Goal: Task Accomplishment & Management: Use online tool/utility

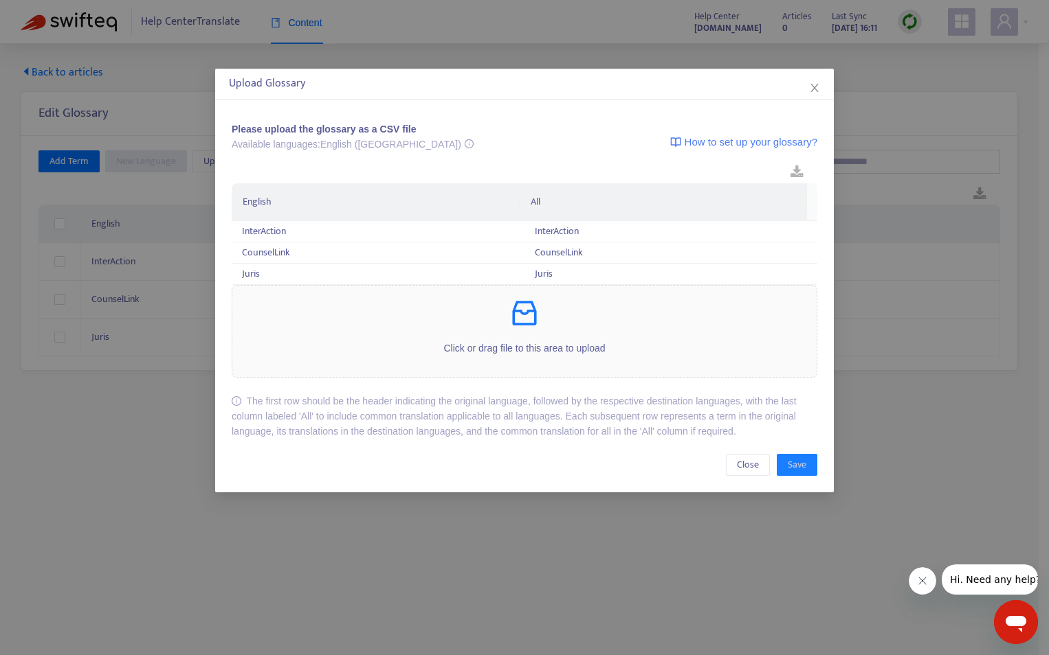
click at [534, 339] on div "Click or drag file to this area to upload" at bounding box center [524, 331] width 584 height 69
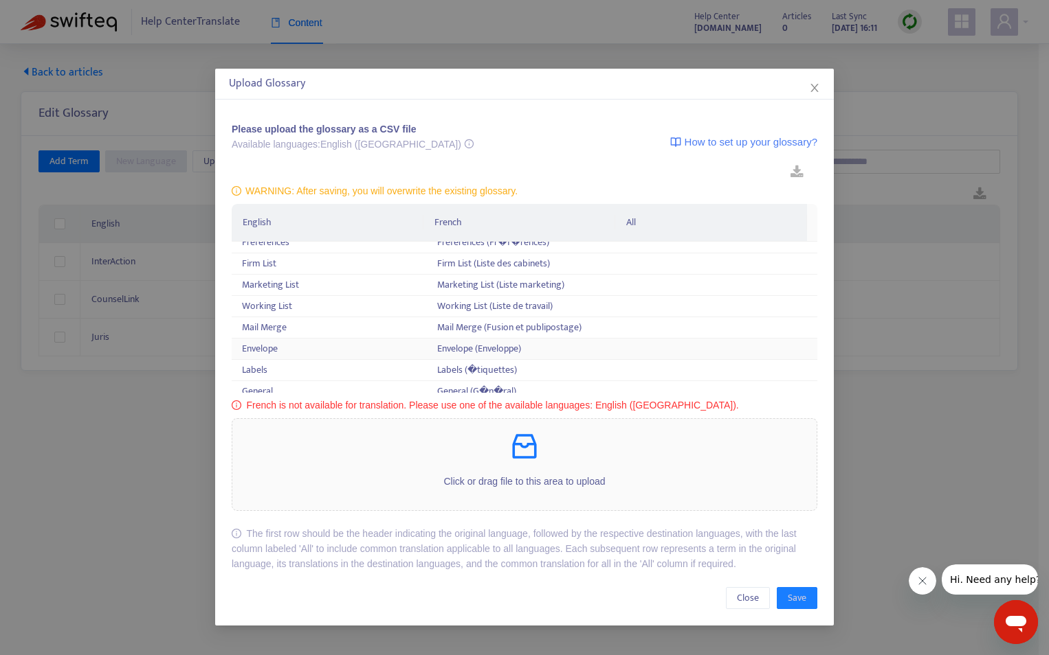
scroll to position [69, 0]
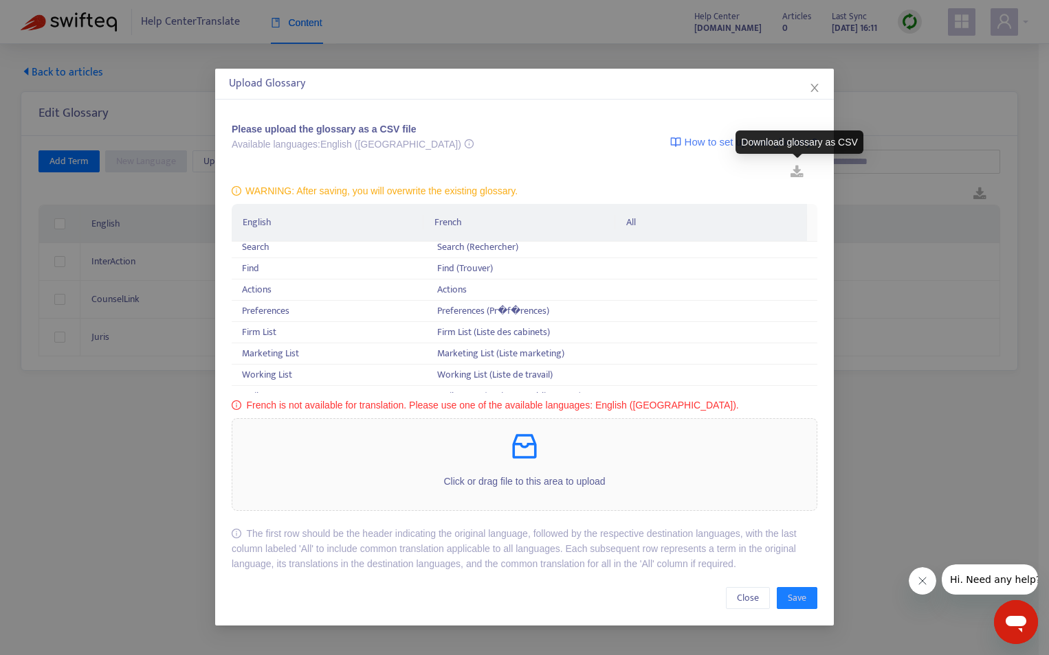
click at [798, 168] on link at bounding box center [796, 172] width 41 height 21
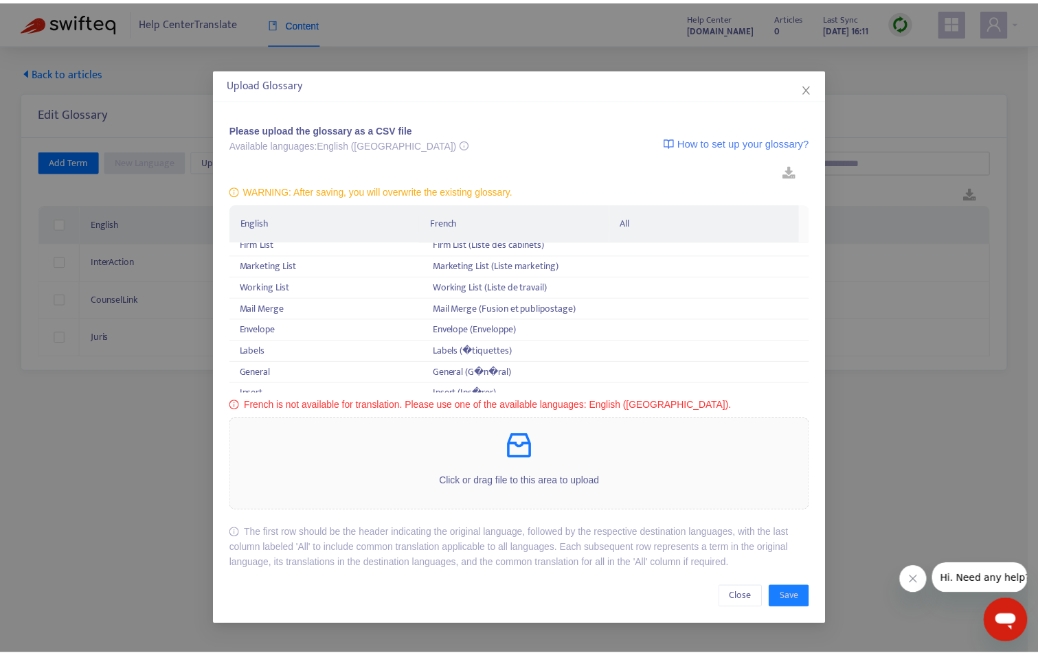
scroll to position [275, 0]
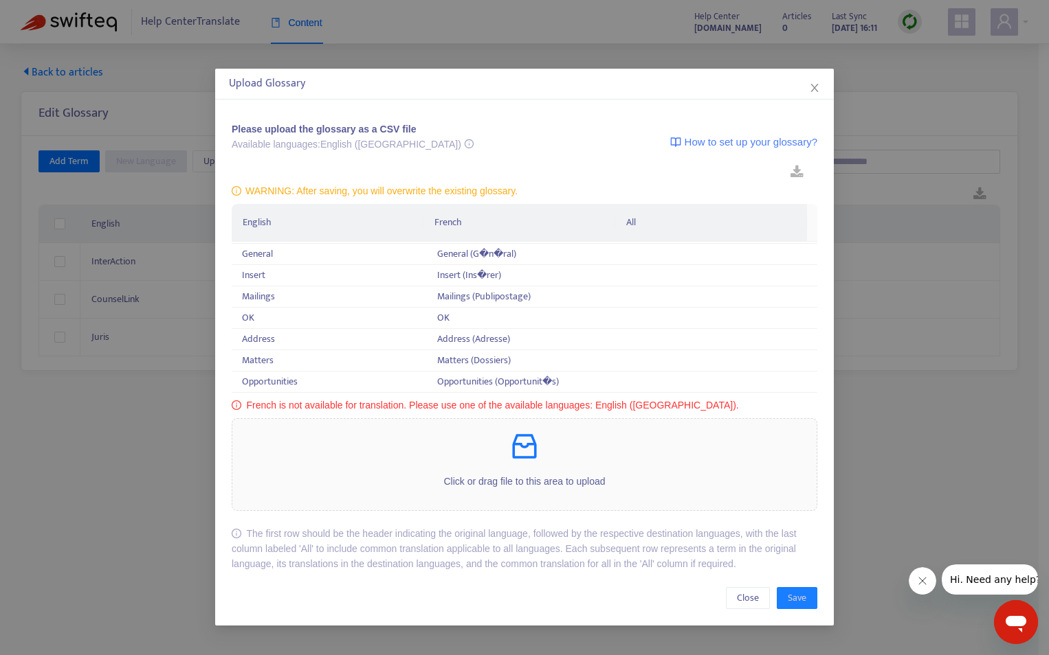
click at [237, 405] on icon "info-circle" at bounding box center [237, 406] width 10 height 10
click at [819, 87] on icon "close" at bounding box center [814, 87] width 11 height 11
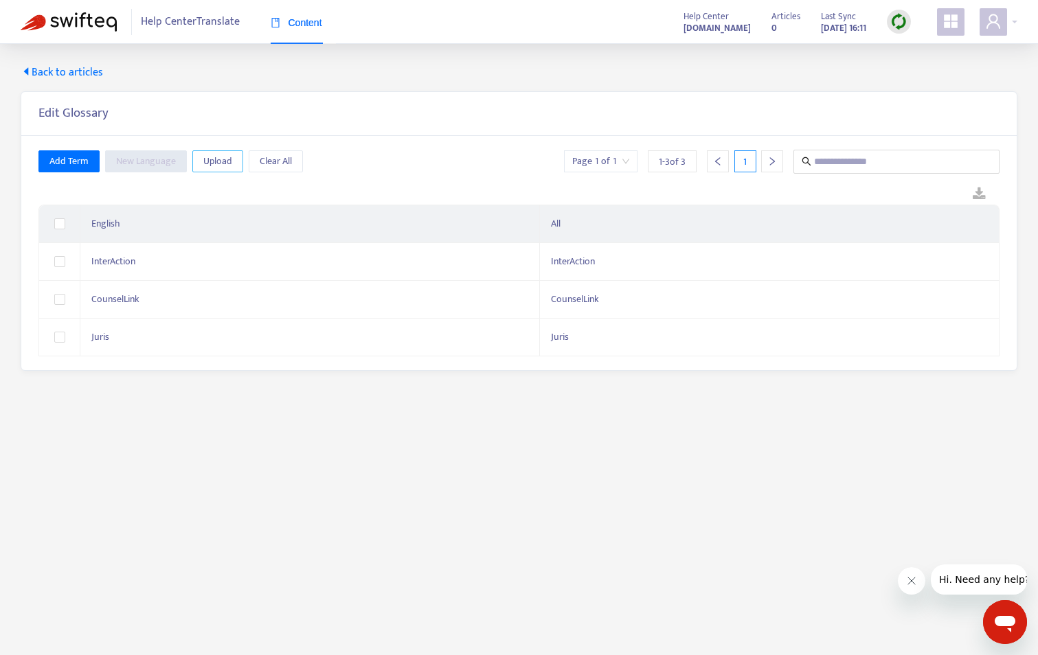
click at [207, 160] on span "Upload" at bounding box center [217, 161] width 29 height 15
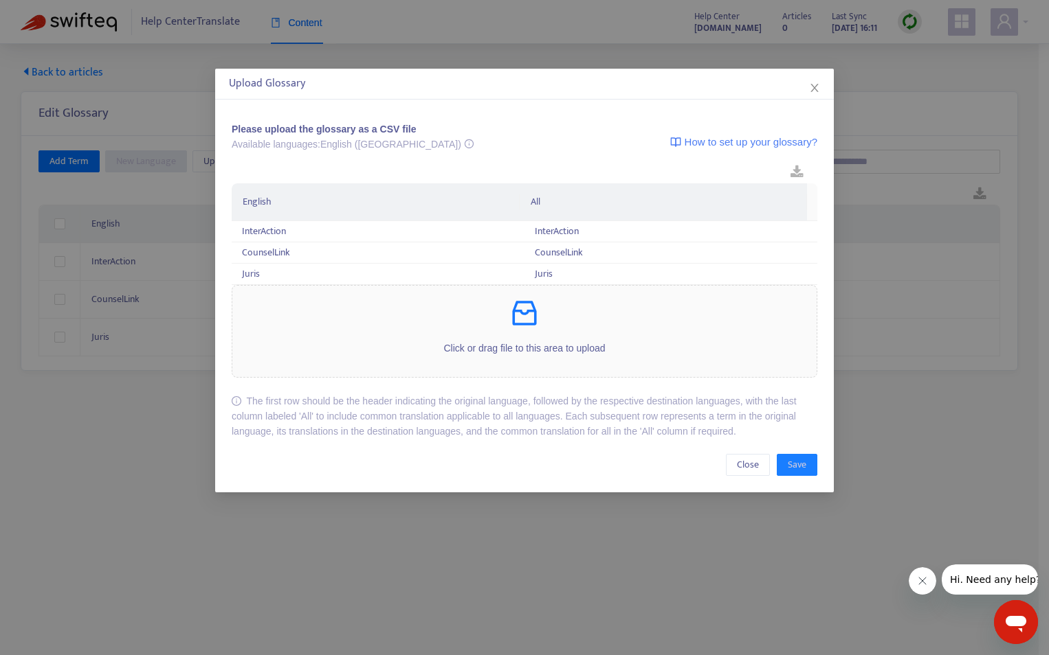
drag, startPoint x: 710, startPoint y: 194, endPoint x: 731, endPoint y: 207, distance: 24.0
click at [710, 195] on div "Please upload the glossary as a CSV file Available languages: English (USA) How…" at bounding box center [524, 280] width 585 height 317
click at [524, 234] on td "InterAction" at bounding box center [670, 231] width 293 height 21
click at [554, 231] on div "InterAction" at bounding box center [671, 231] width 272 height 15
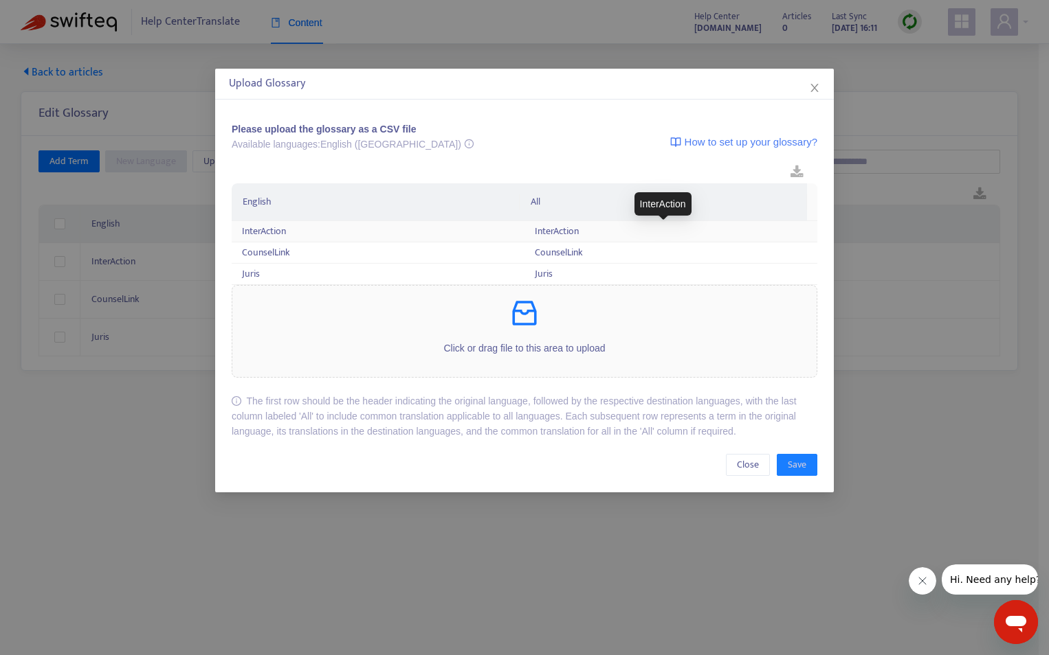
drag, startPoint x: 554, startPoint y: 231, endPoint x: 502, endPoint y: 229, distance: 51.6
click at [502, 229] on div "InterAction" at bounding box center [378, 231] width 272 height 15
click at [238, 234] on td "InterAction" at bounding box center [378, 231] width 293 height 21
drag, startPoint x: 816, startPoint y: 83, endPoint x: 806, endPoint y: 85, distance: 9.7
click at [816, 83] on icon "close" at bounding box center [814, 87] width 11 height 11
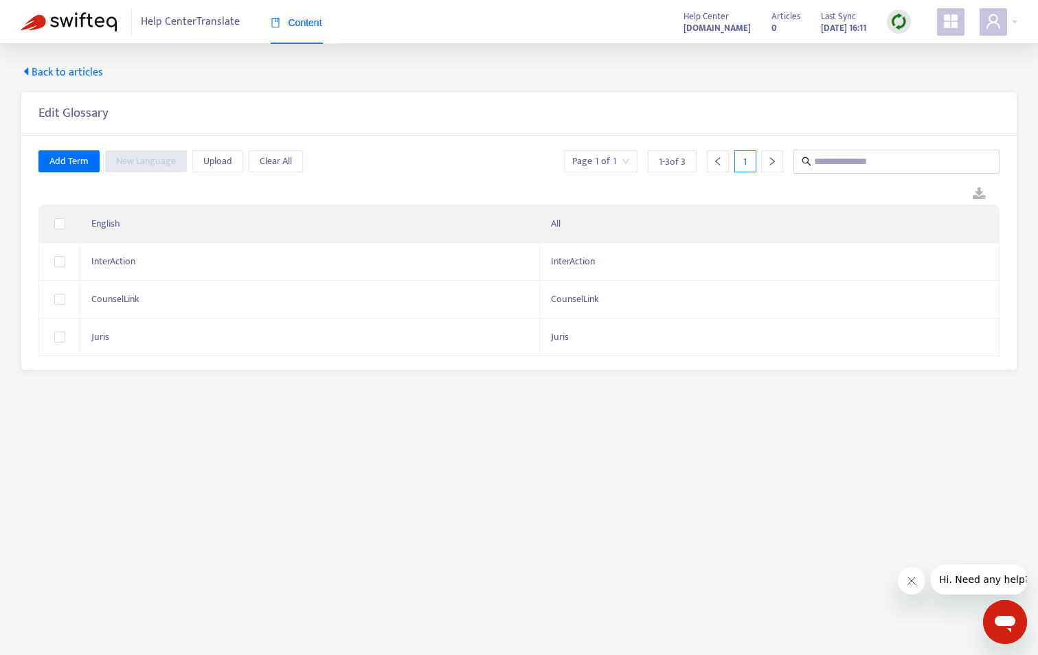
click at [207, 23] on span "Help Center Translate" at bounding box center [190, 22] width 99 height 26
click at [65, 70] on span "Back to articles" at bounding box center [62, 73] width 82 height 16
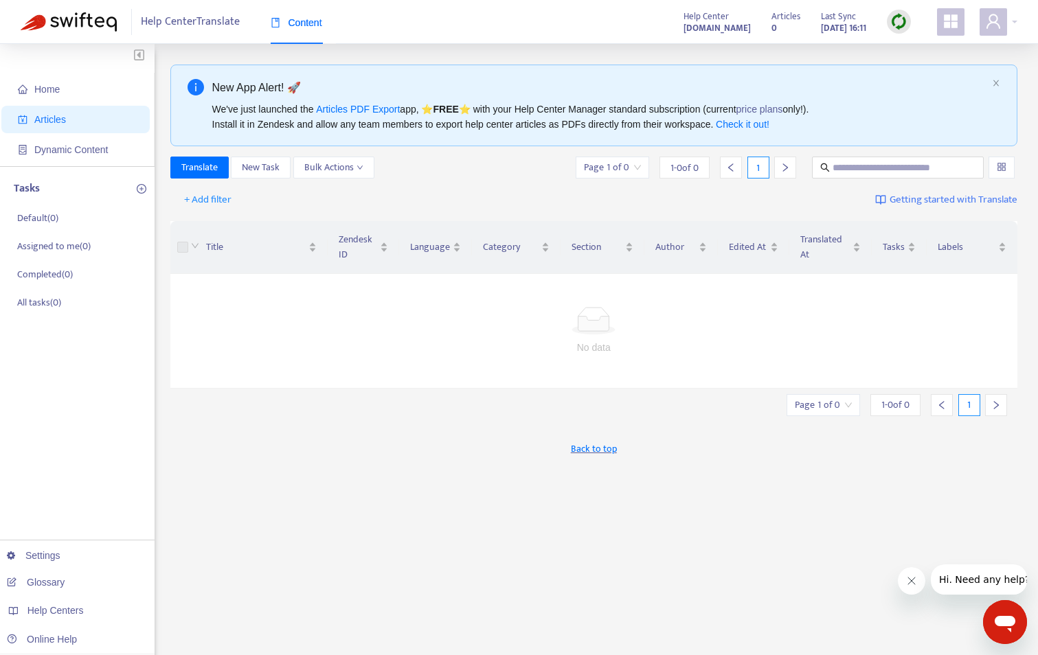
click at [60, 561] on link "Settings" at bounding box center [34, 555] width 54 height 11
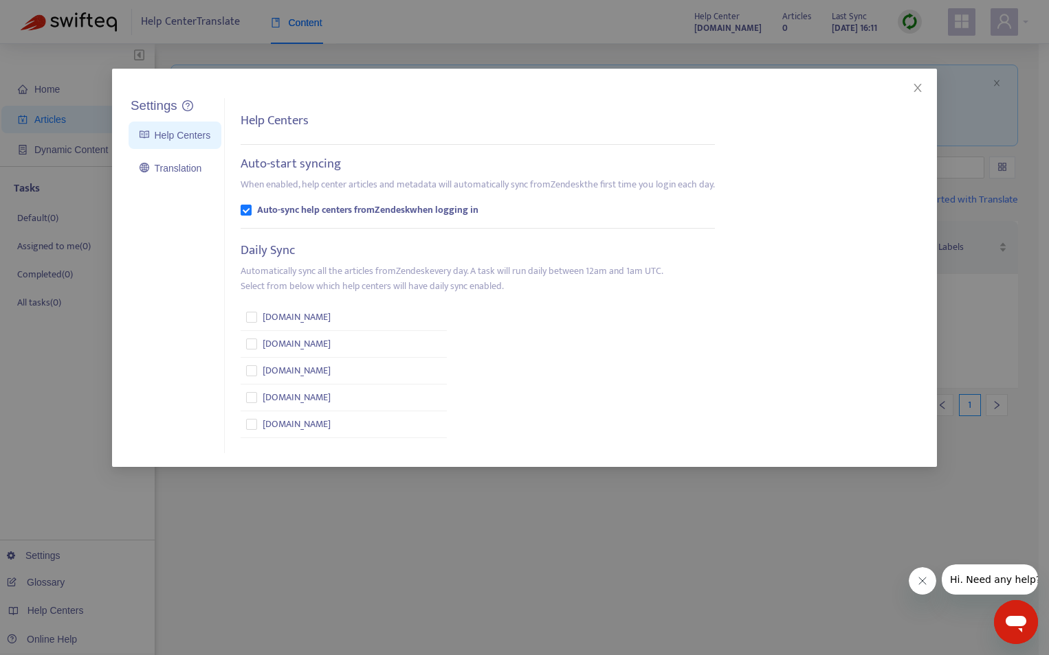
click at [151, 163] on link "Translation" at bounding box center [170, 168] width 62 height 11
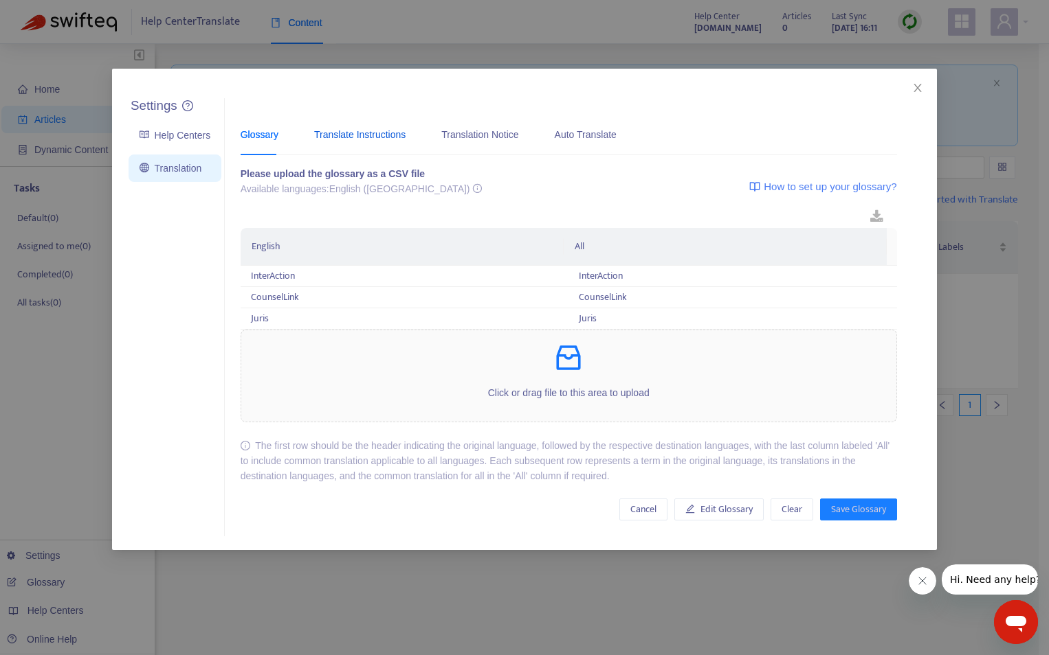
click at [369, 135] on div "Translate Instructions" at bounding box center [359, 134] width 91 height 15
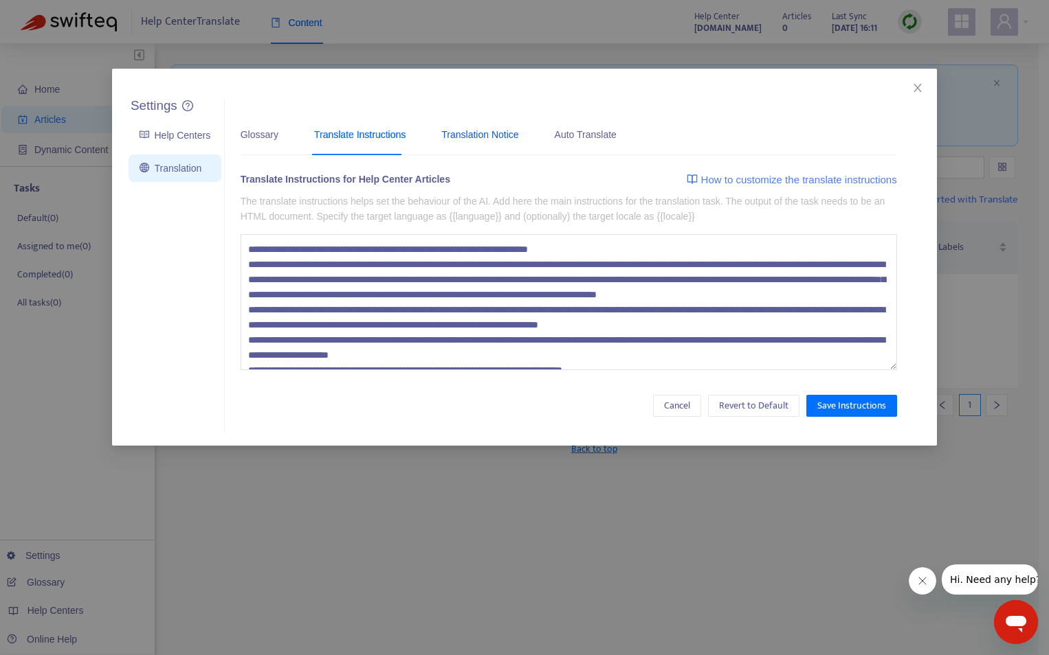
click at [460, 132] on div "Translation Notice" at bounding box center [479, 134] width 77 height 15
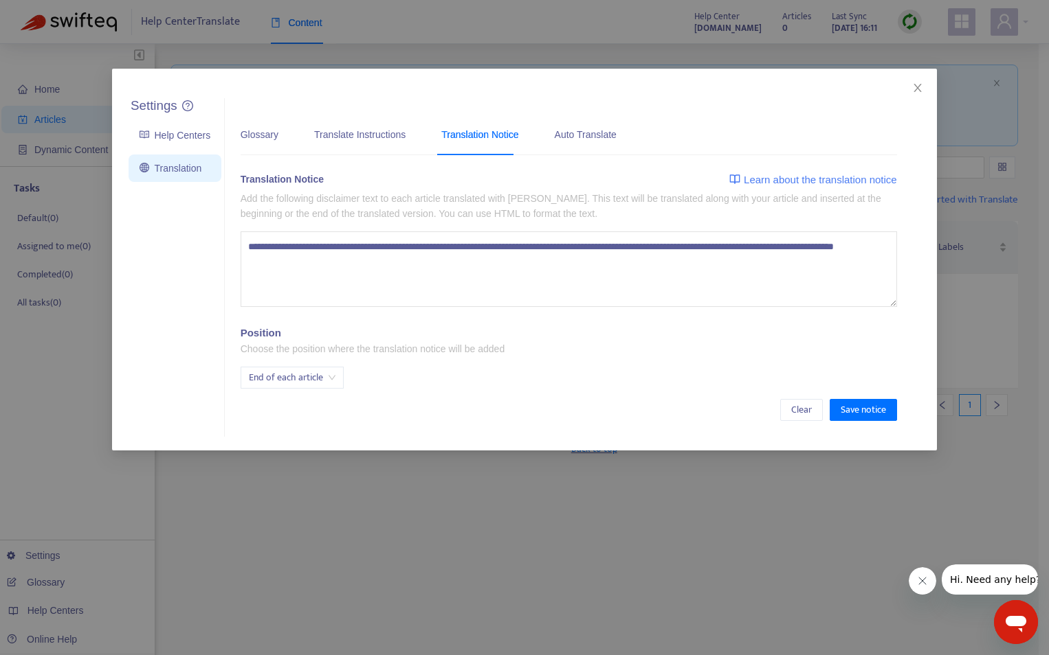
click at [596, 142] on div "Auto Translate" at bounding box center [585, 134] width 62 height 42
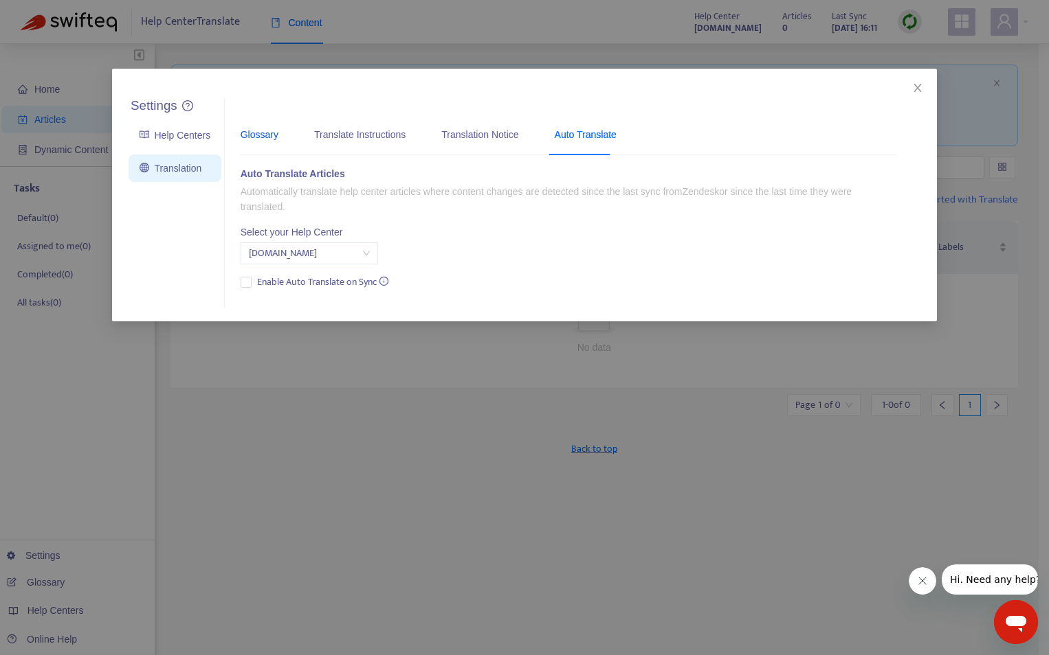
click at [264, 138] on div "Glossary" at bounding box center [259, 134] width 38 height 15
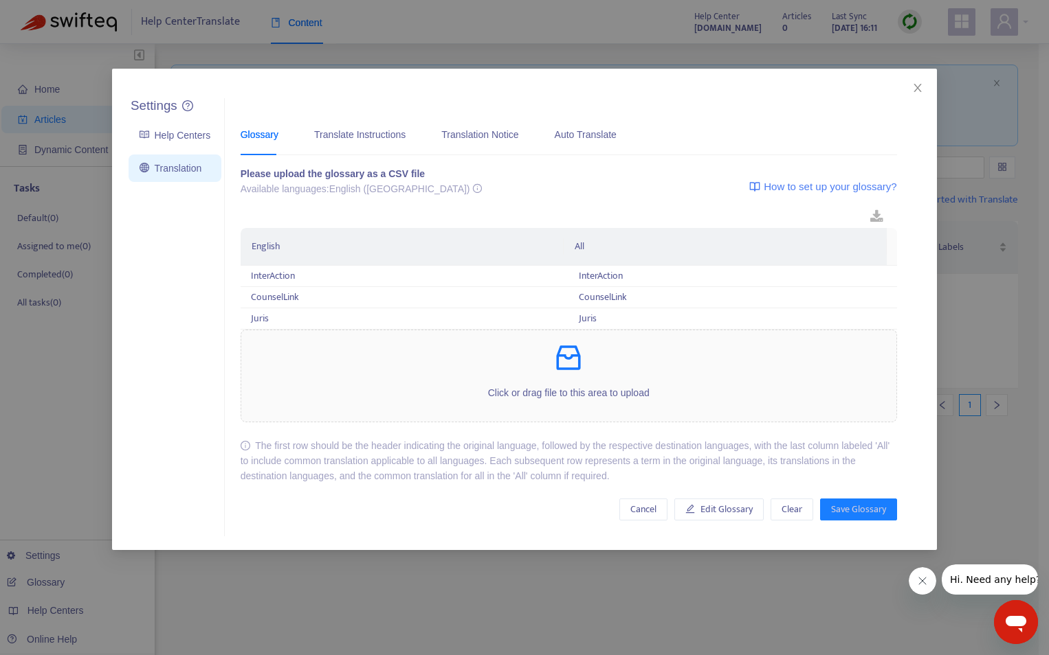
click at [167, 138] on link "Help Centers" at bounding box center [174, 135] width 71 height 11
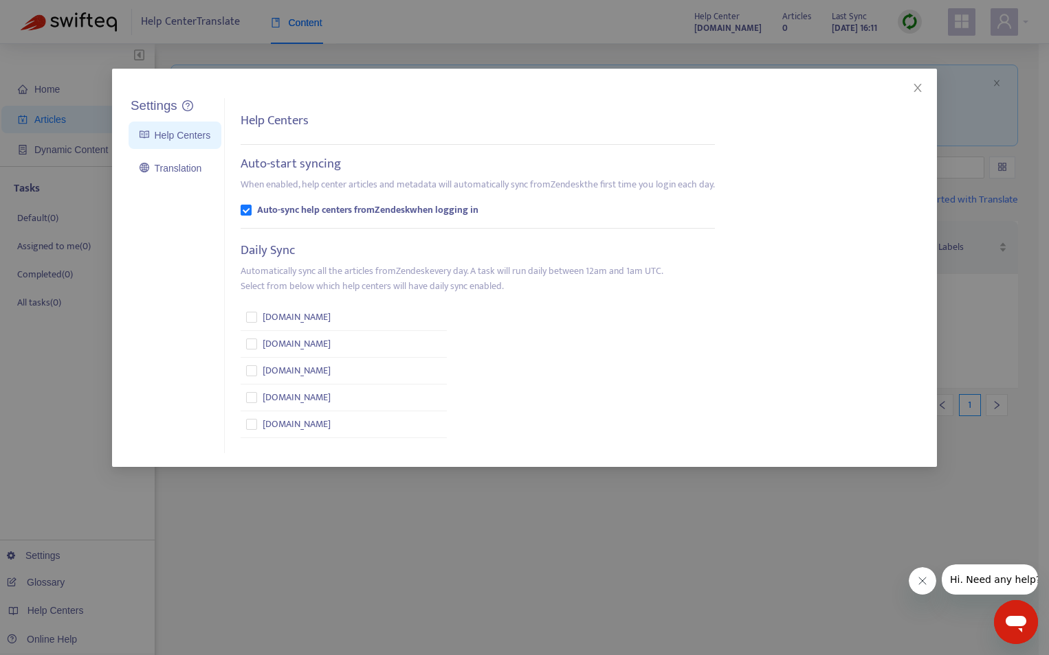
click at [913, 91] on icon "close" at bounding box center [917, 87] width 11 height 11
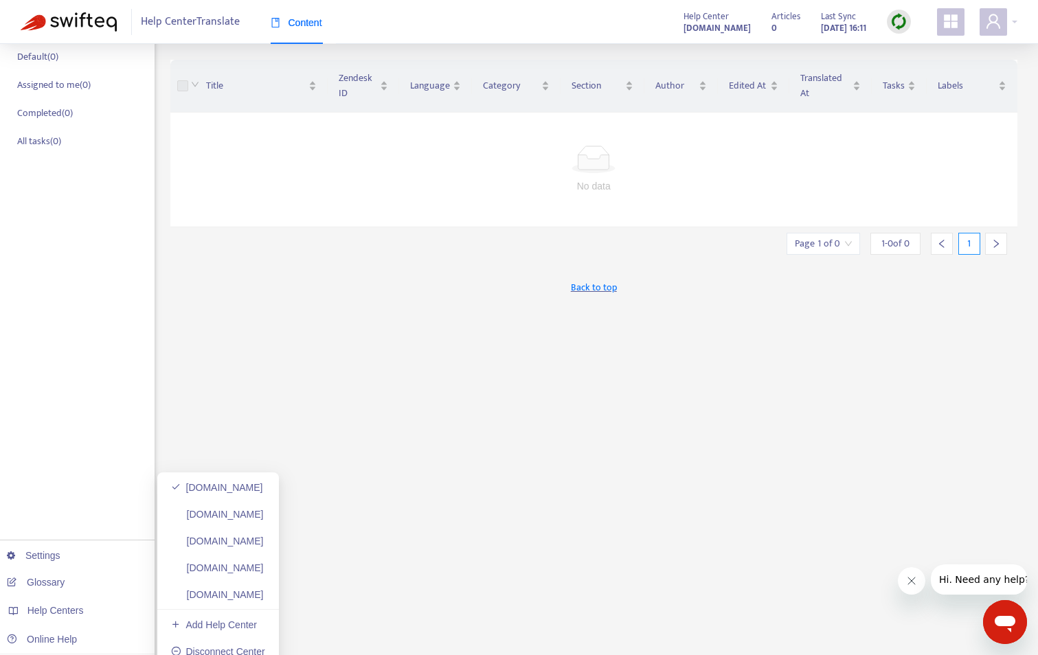
scroll to position [0, 0]
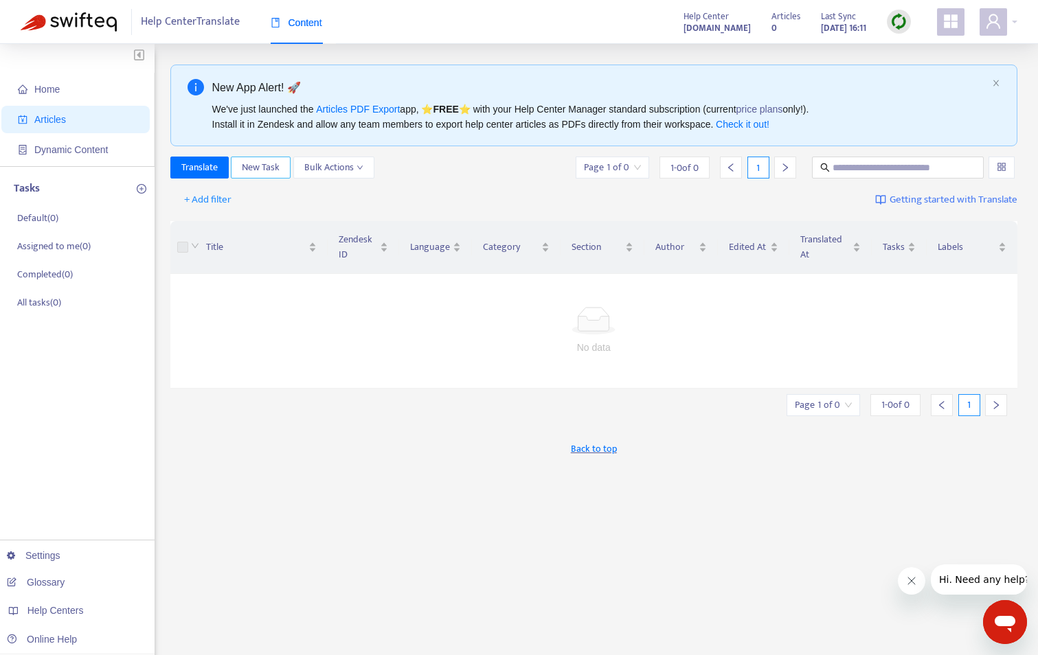
click at [270, 170] on span "New Task" at bounding box center [261, 167] width 38 height 15
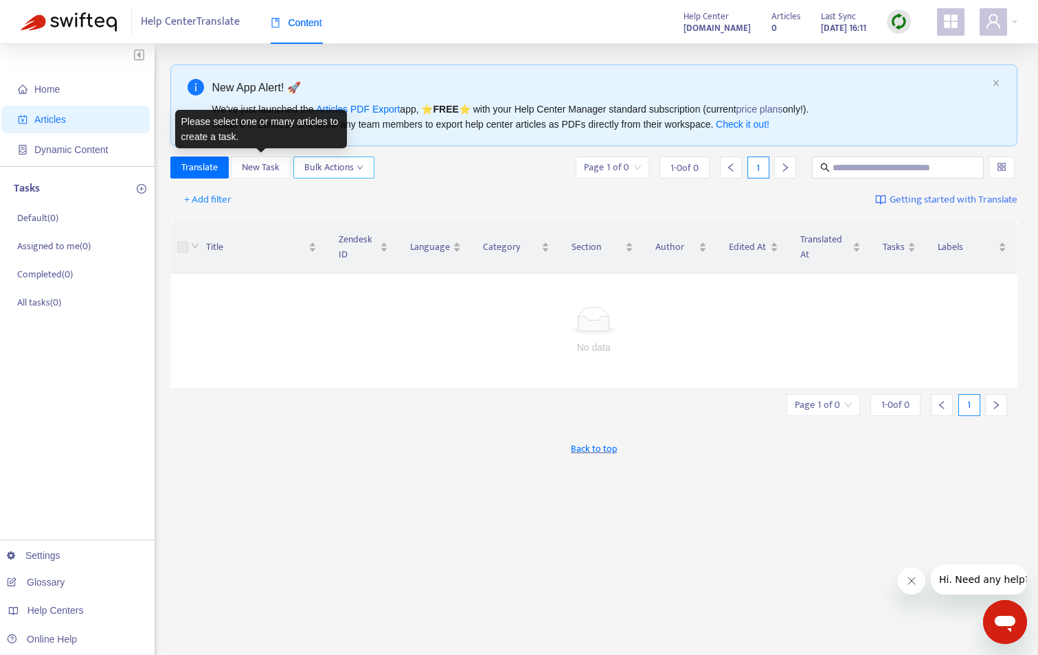
click at [337, 170] on span "Bulk Actions" at bounding box center [333, 167] width 59 height 15
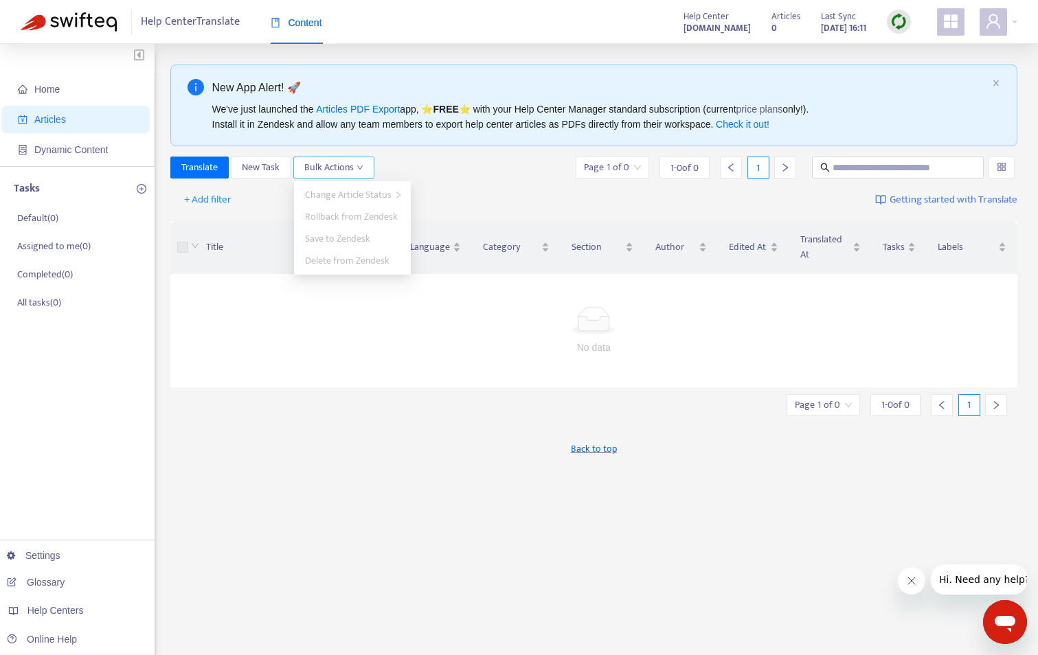
click at [337, 170] on span "Bulk Actions" at bounding box center [333, 167] width 59 height 15
click at [205, 175] on span "Translate" at bounding box center [199, 167] width 36 height 15
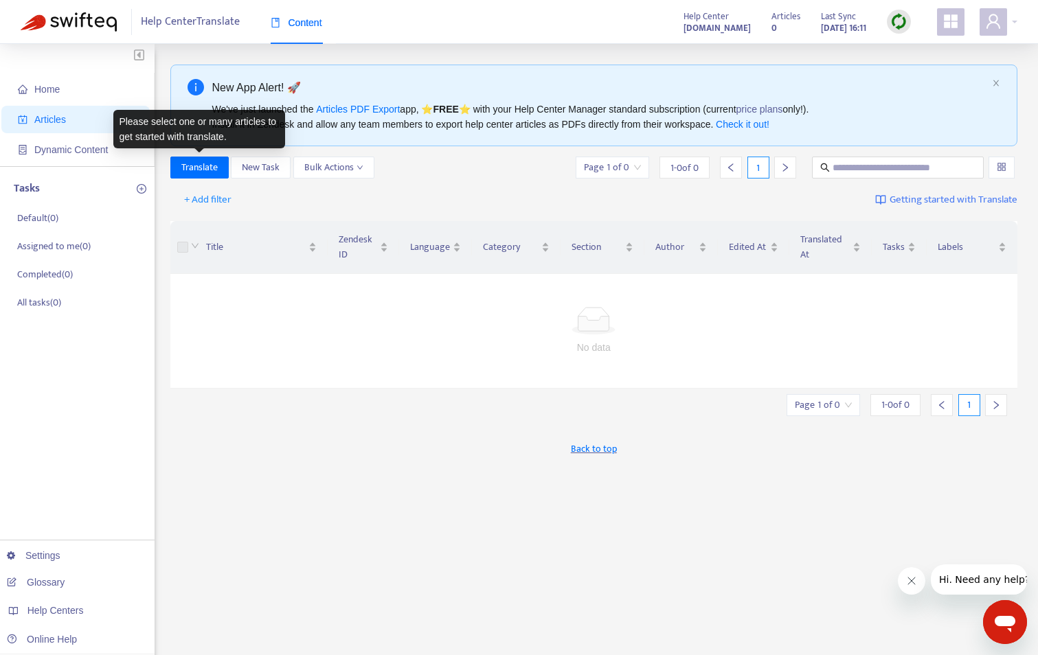
click at [234, 325] on div at bounding box center [594, 320] width 815 height 27
click at [177, 247] on label at bounding box center [182, 247] width 11 height 15
click at [85, 608] on div "Help Centers" at bounding box center [74, 610] width 156 height 27
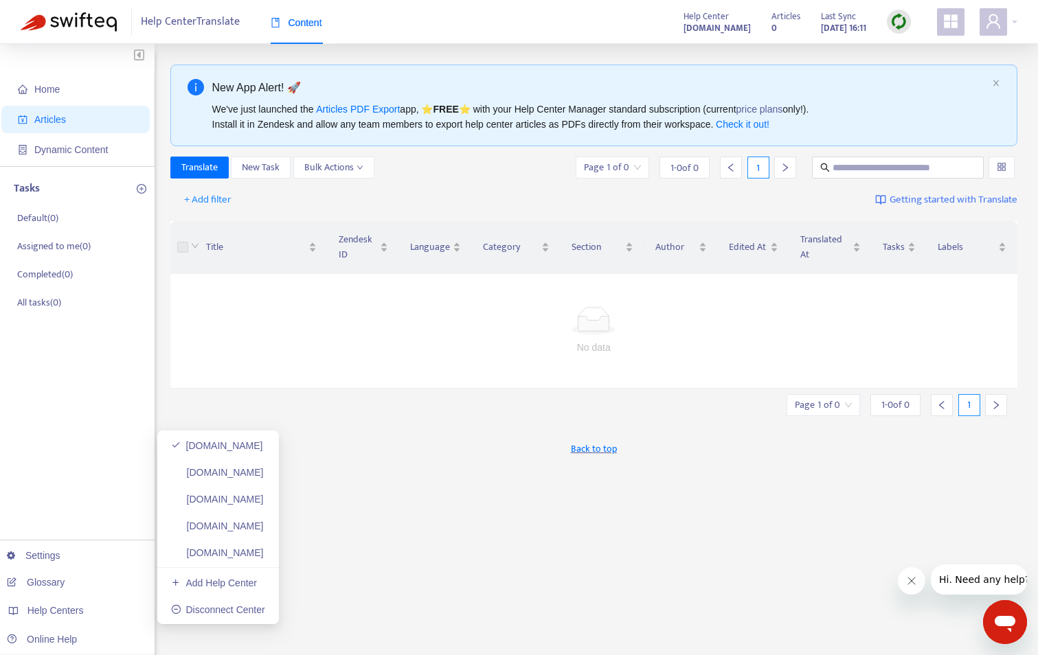
click at [264, 470] on link "iawebclient.zendesk.com" at bounding box center [217, 472] width 93 height 11
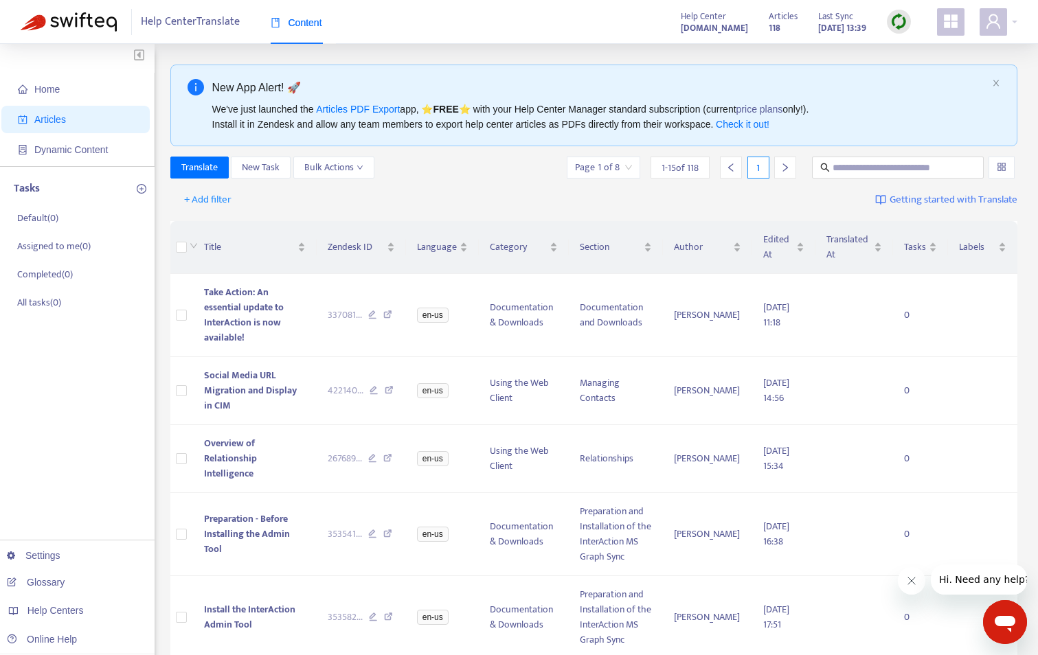
click at [65, 587] on link "Glossary" at bounding box center [36, 582] width 58 height 11
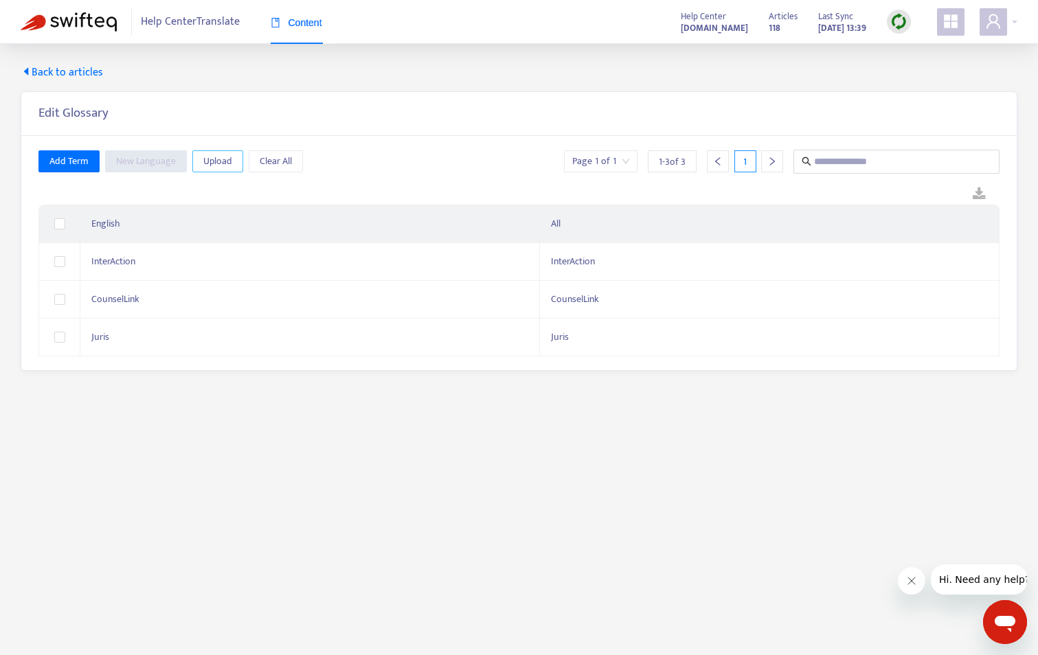
click at [216, 165] on span "Upload" at bounding box center [217, 161] width 29 height 15
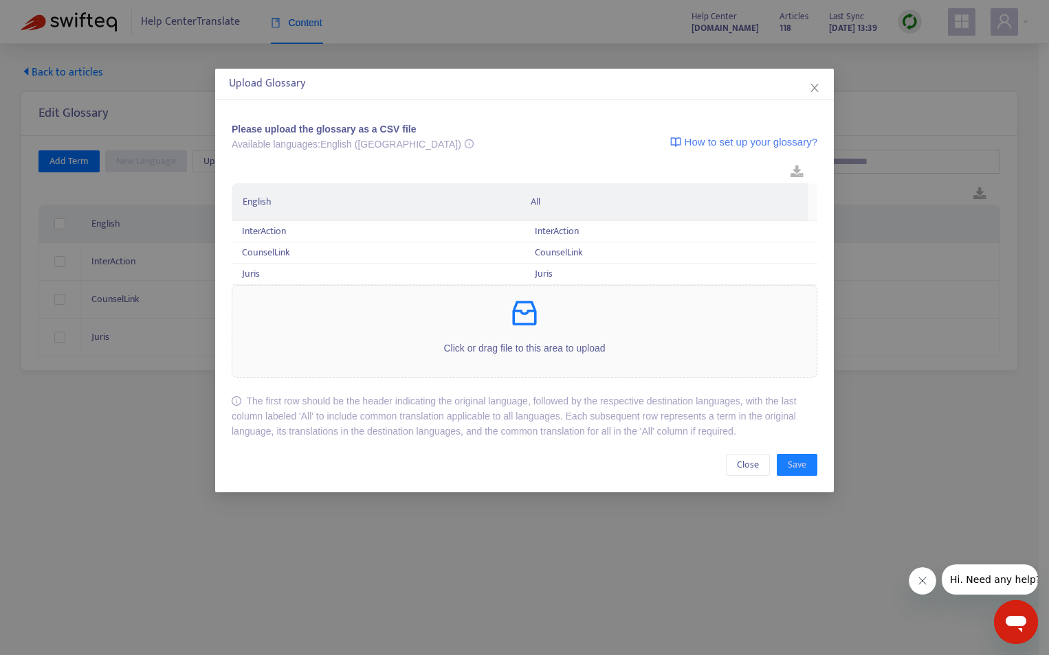
click at [568, 348] on p "Click or drag file to this area to upload" at bounding box center [524, 348] width 584 height 15
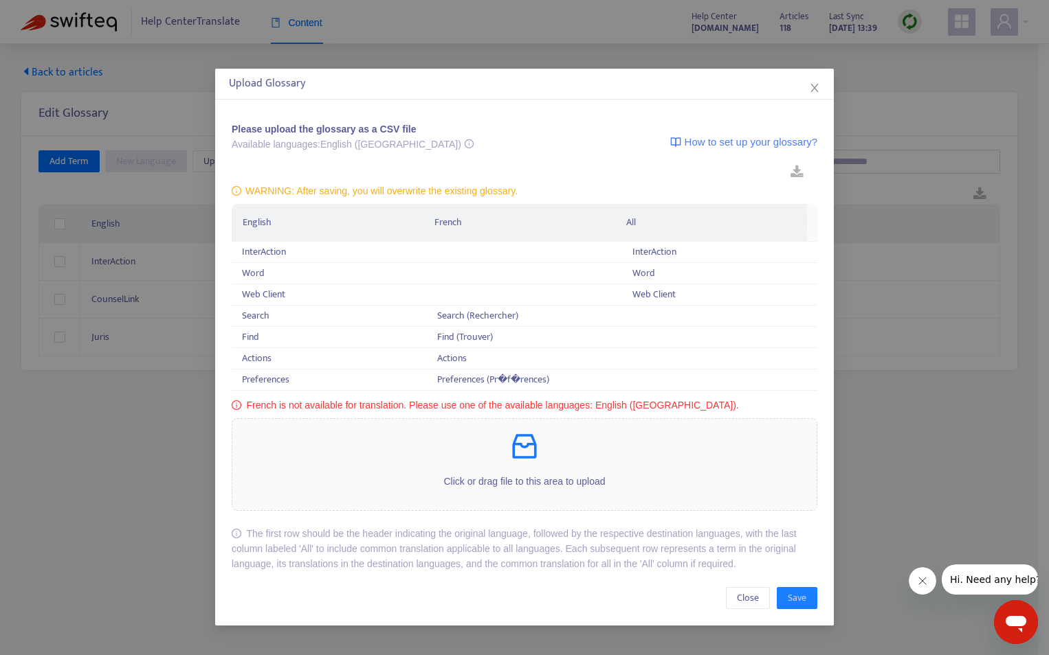
click at [810, 88] on icon "close" at bounding box center [814, 87] width 11 height 11
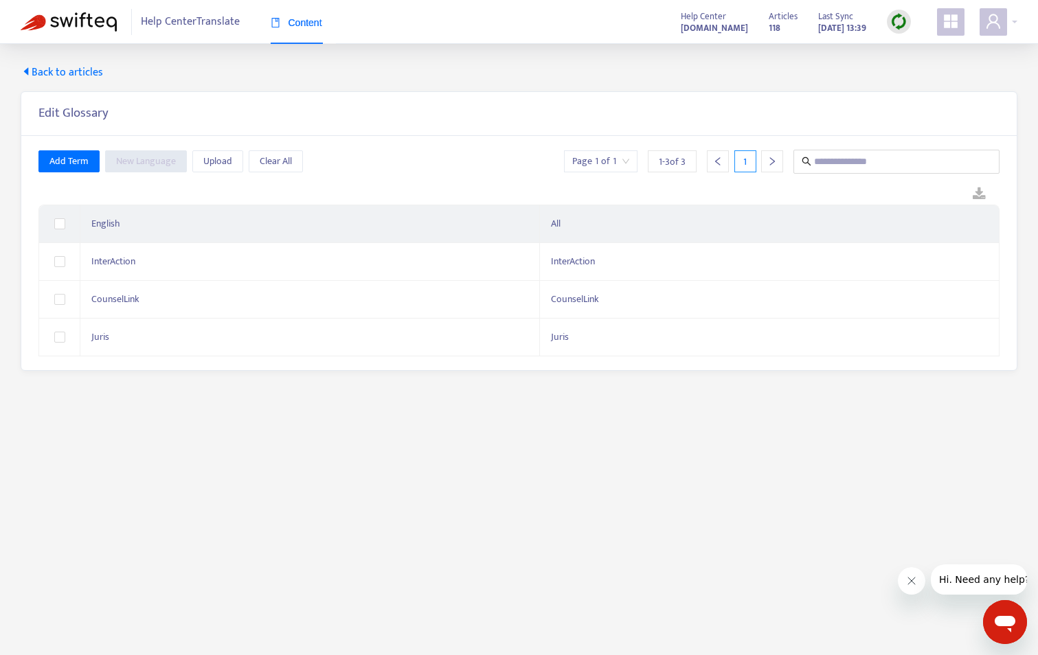
click at [21, 65] on span "Back to articles" at bounding box center [62, 73] width 82 height 16
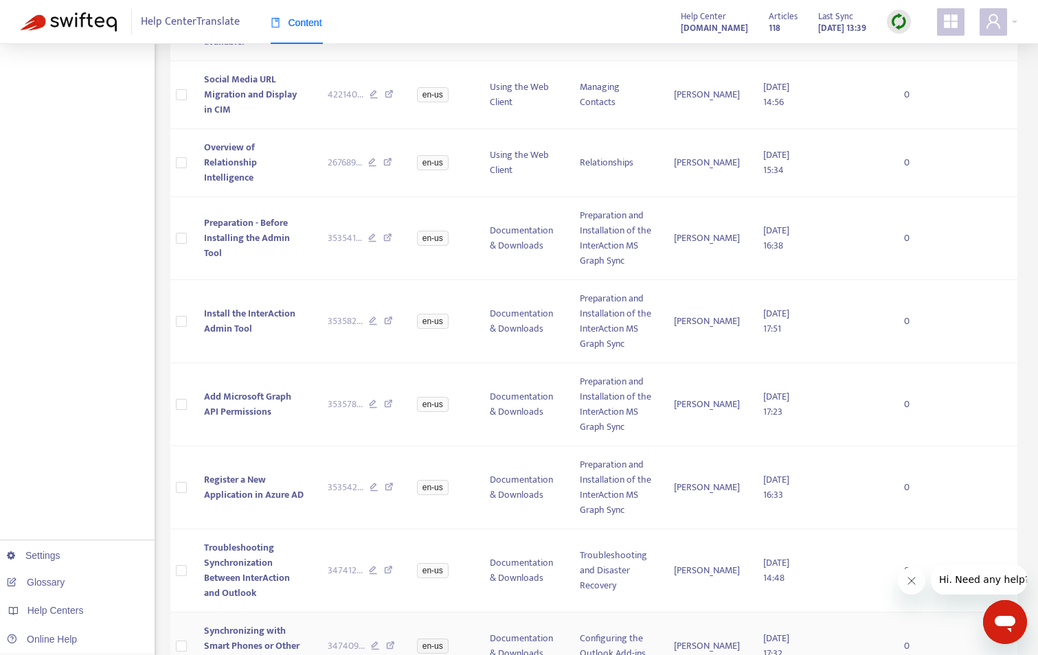
scroll to position [69, 0]
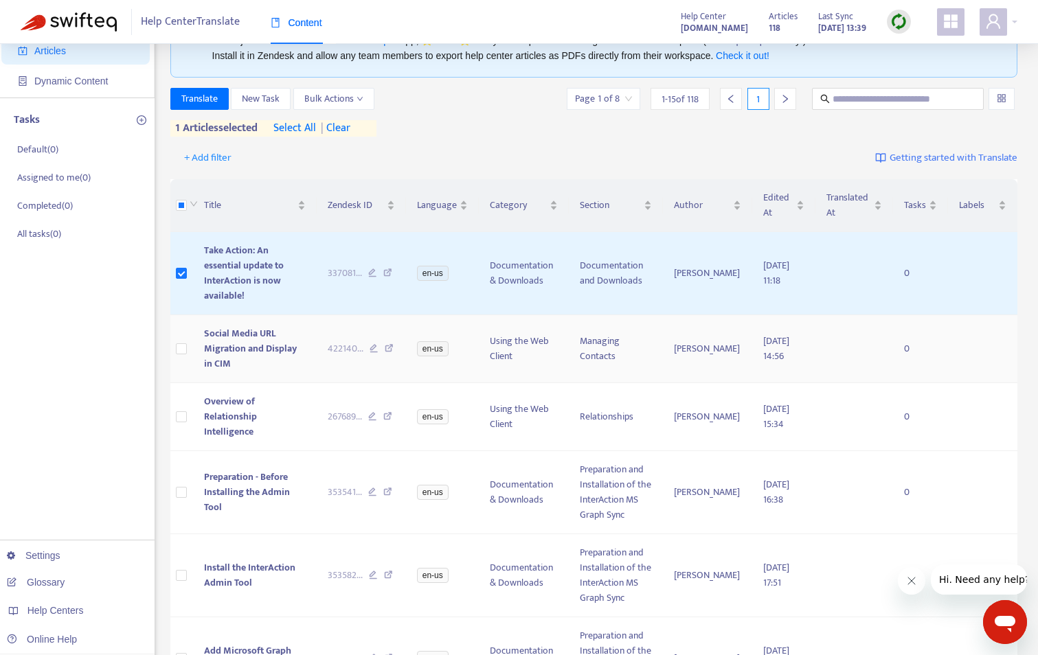
click at [184, 324] on td at bounding box center [181, 349] width 23 height 68
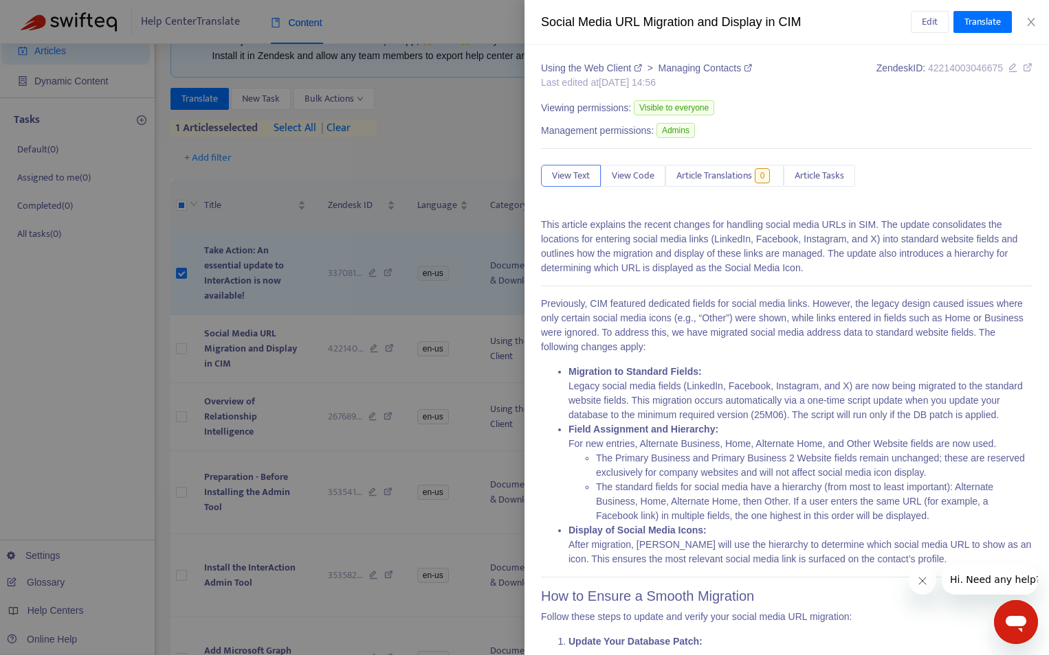
click at [185, 336] on div at bounding box center [524, 327] width 1049 height 655
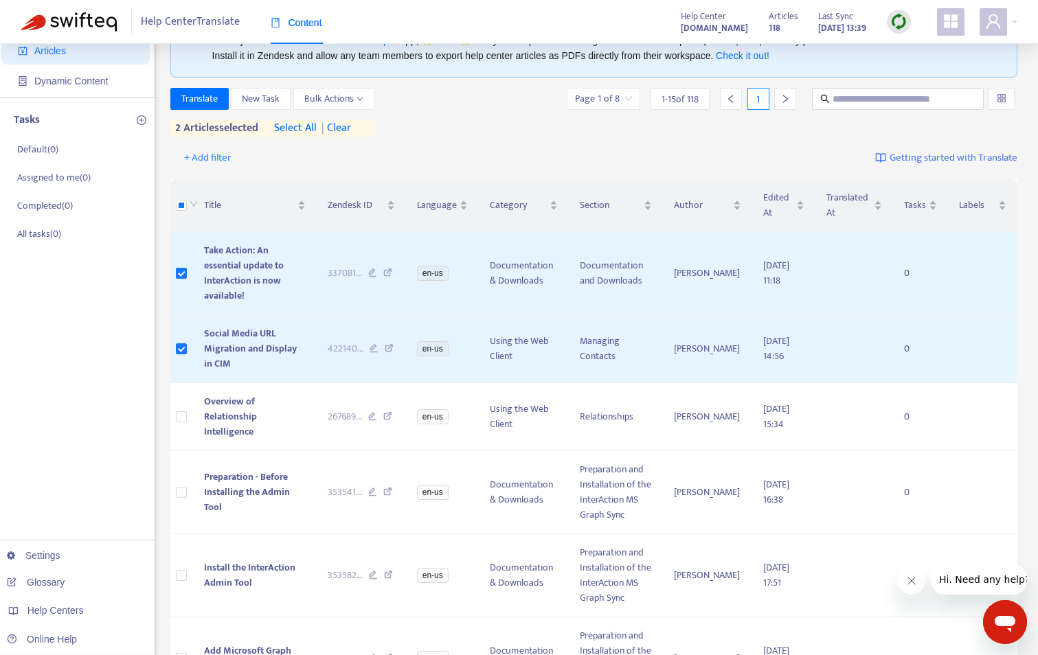
click at [941, 162] on span "Getting started with Translate" at bounding box center [954, 158] width 128 height 16
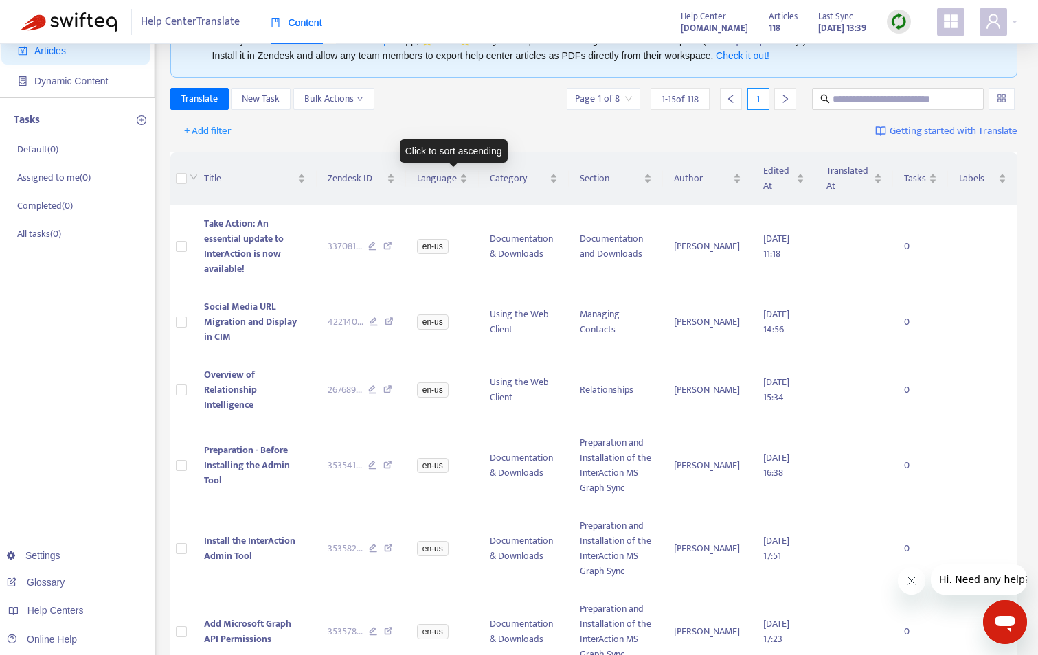
click at [468, 183] on div "Language" at bounding box center [442, 178] width 51 height 15
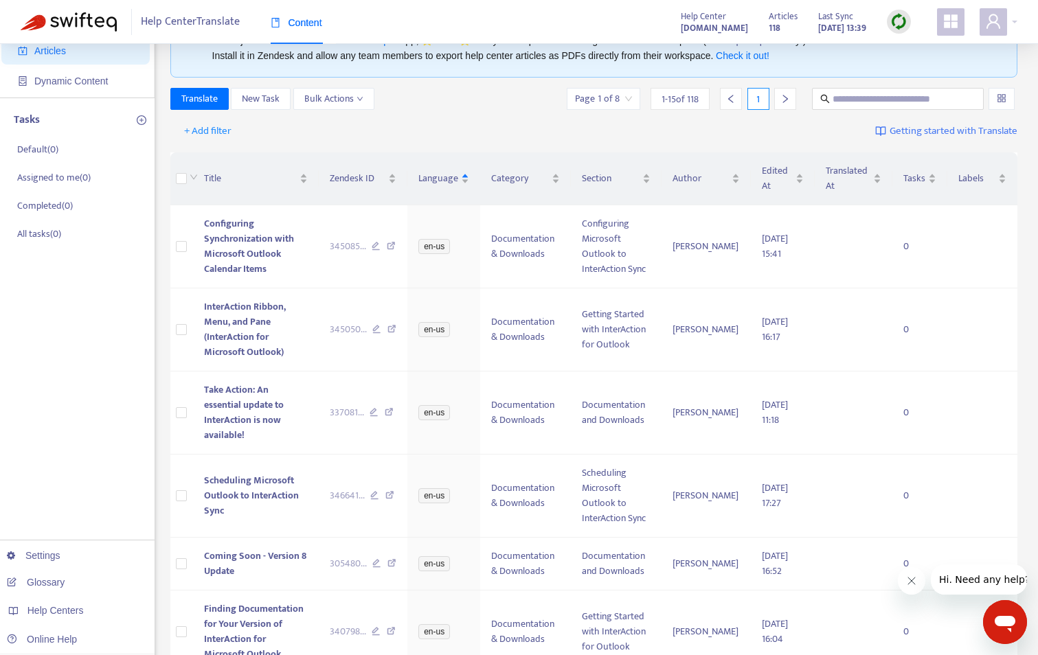
click at [469, 183] on div "Language" at bounding box center [443, 178] width 51 height 15
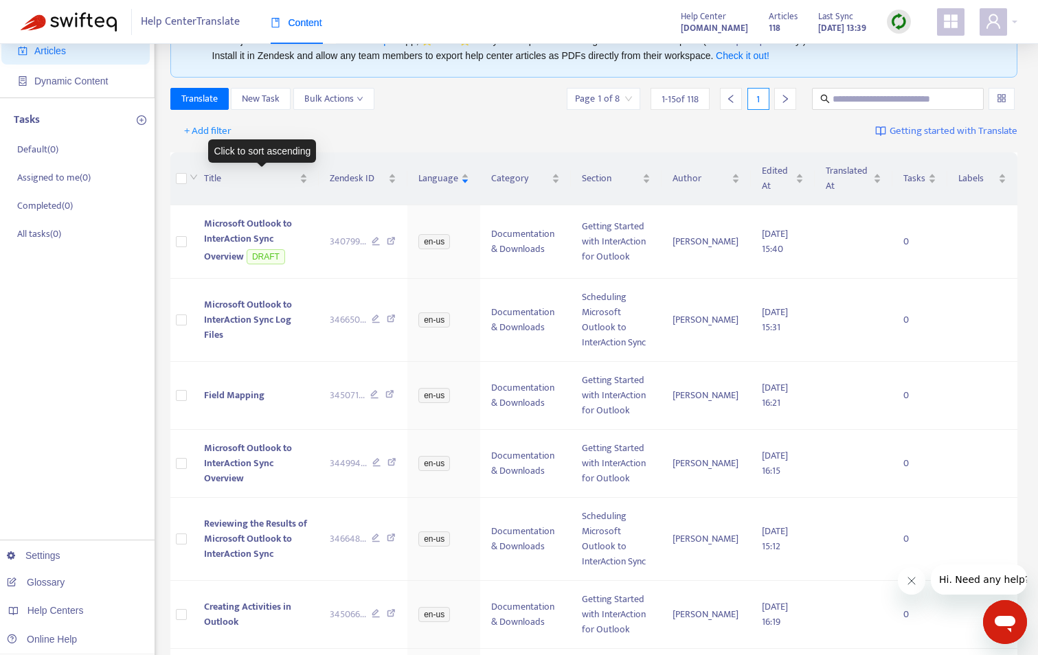
click at [308, 183] on div "Title" at bounding box center [256, 178] width 104 height 15
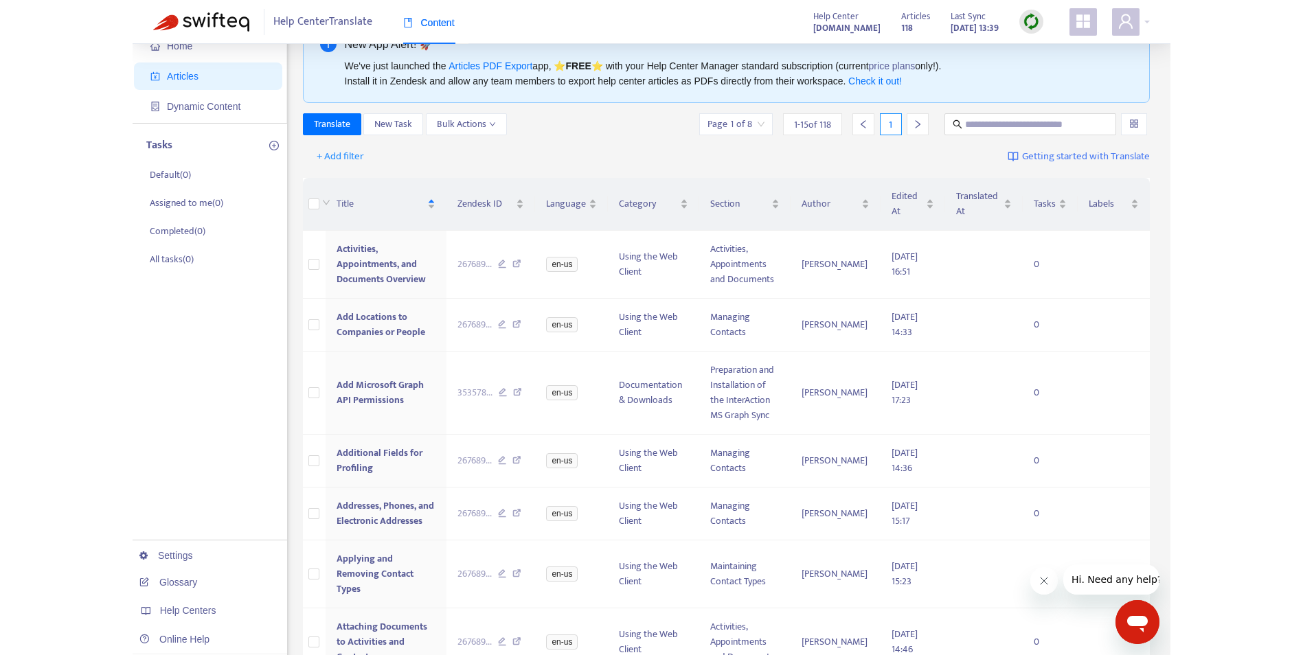
scroll to position [0, 0]
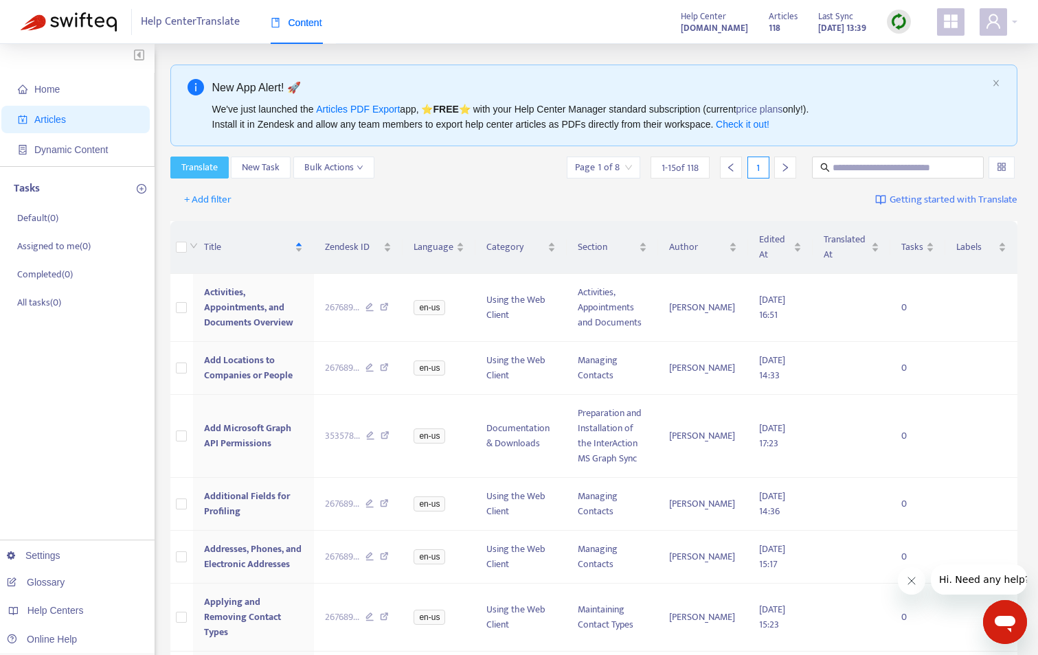
click at [196, 167] on span "Translate" at bounding box center [199, 167] width 36 height 15
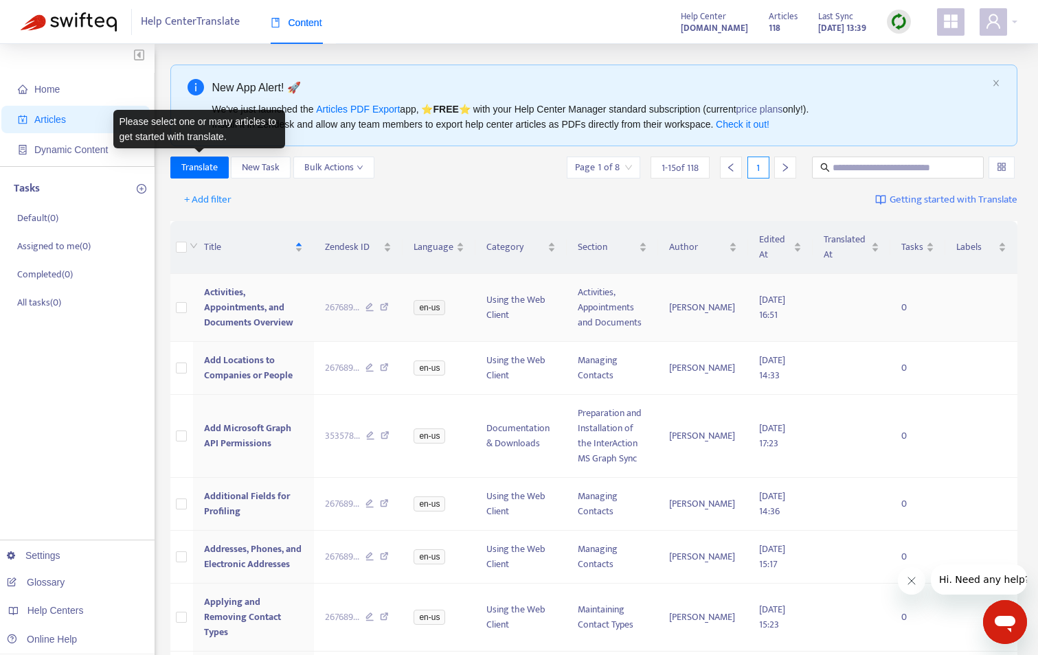
click at [183, 314] on label at bounding box center [181, 307] width 11 height 15
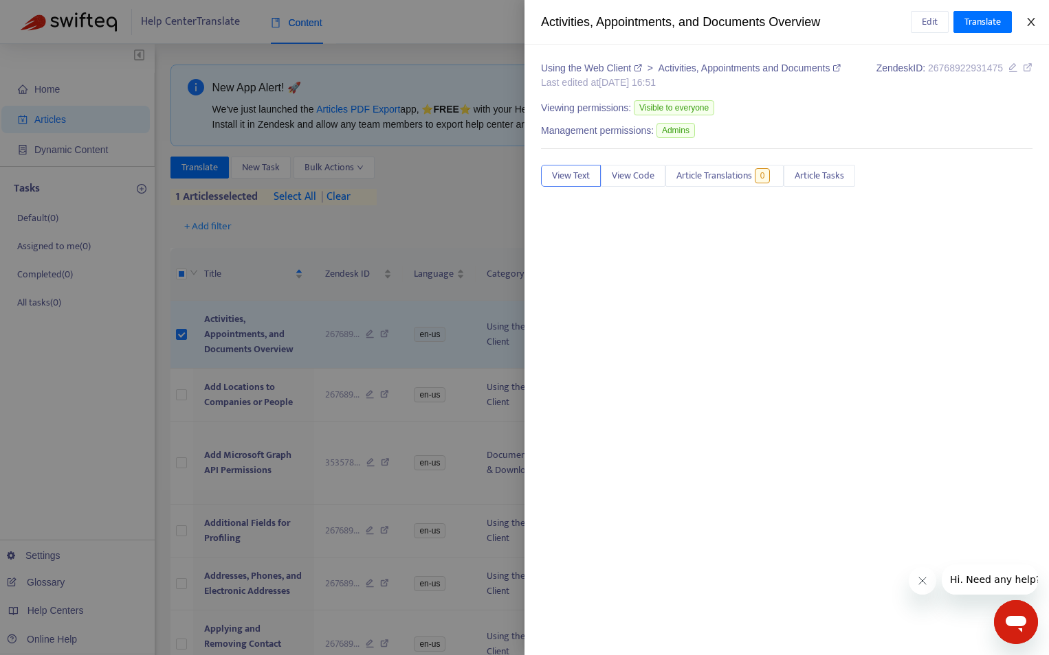
click at [1035, 25] on icon "close" at bounding box center [1030, 21] width 11 height 11
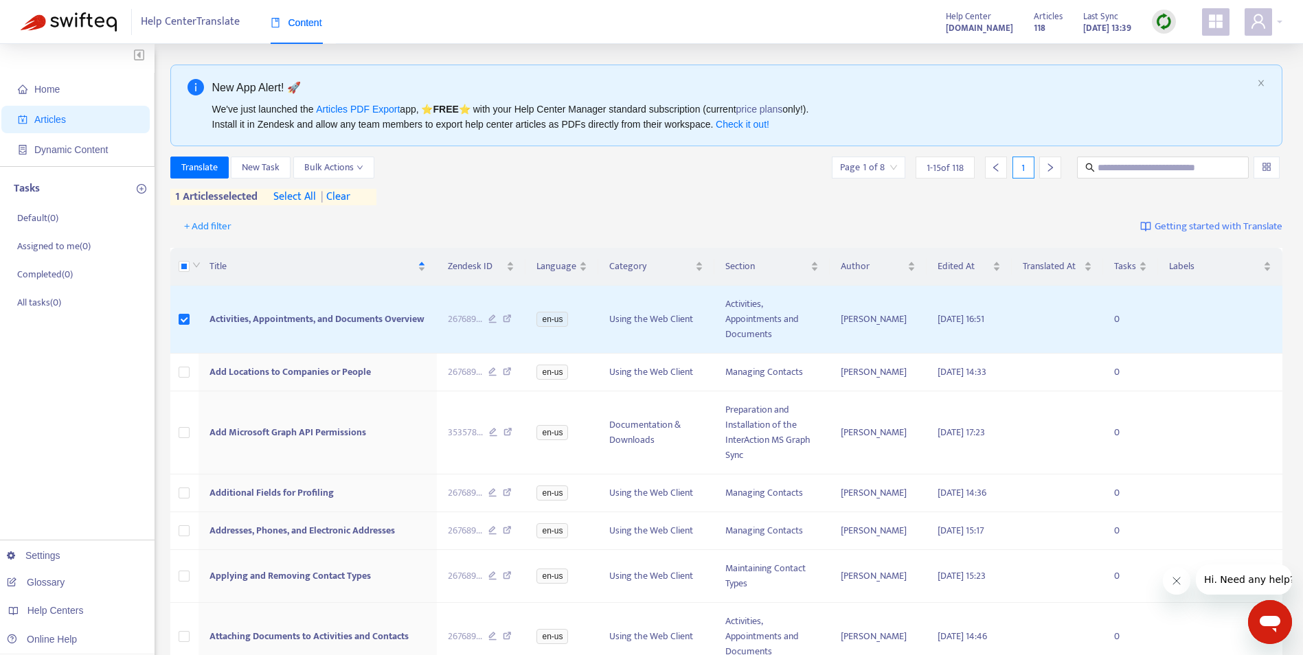
click at [1048, 22] on div at bounding box center [1264, 21] width 38 height 27
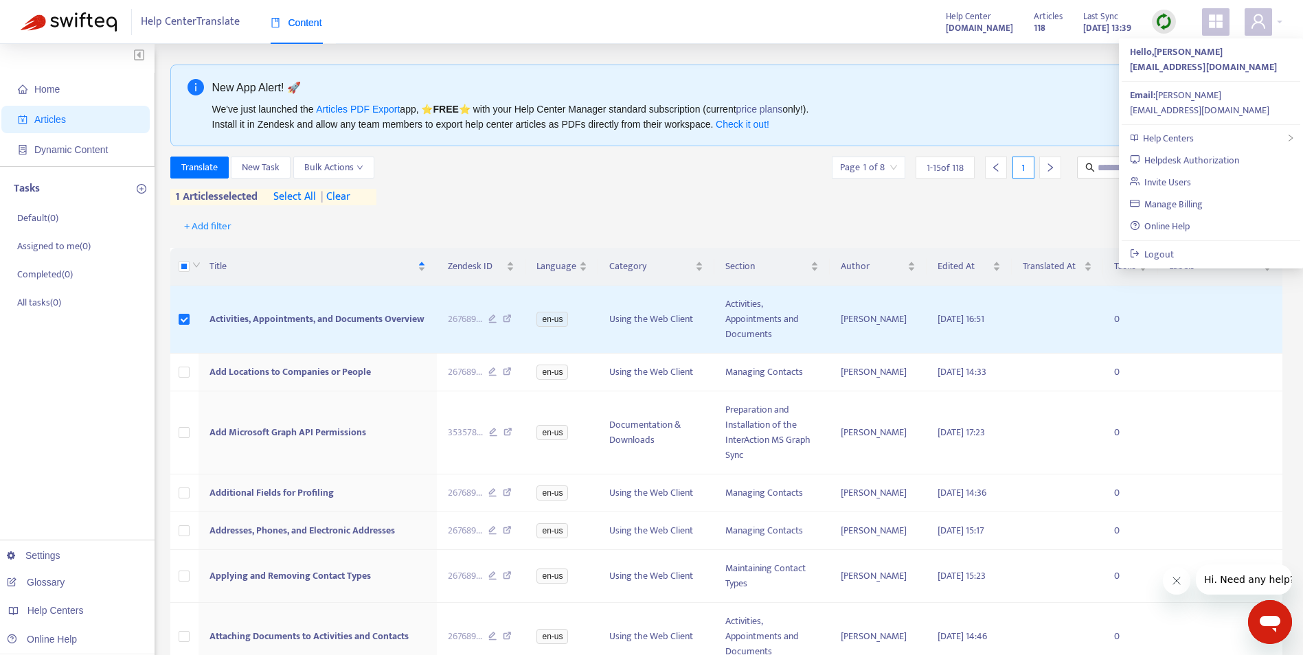
click at [1048, 27] on icon "appstore" at bounding box center [1216, 21] width 14 height 14
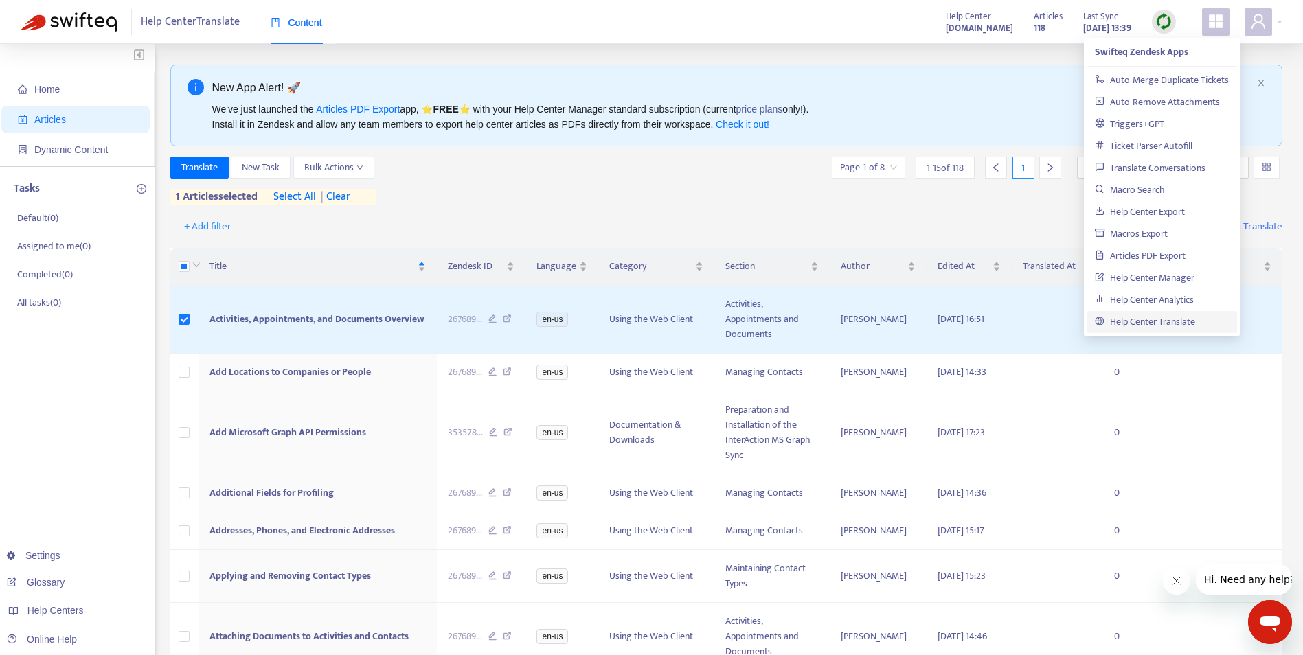
click at [720, 188] on div "Translate New Task Bulk Actions Page 1 of 8 1 - 15 of 118 1 1 articles selected…" at bounding box center [726, 181] width 1113 height 49
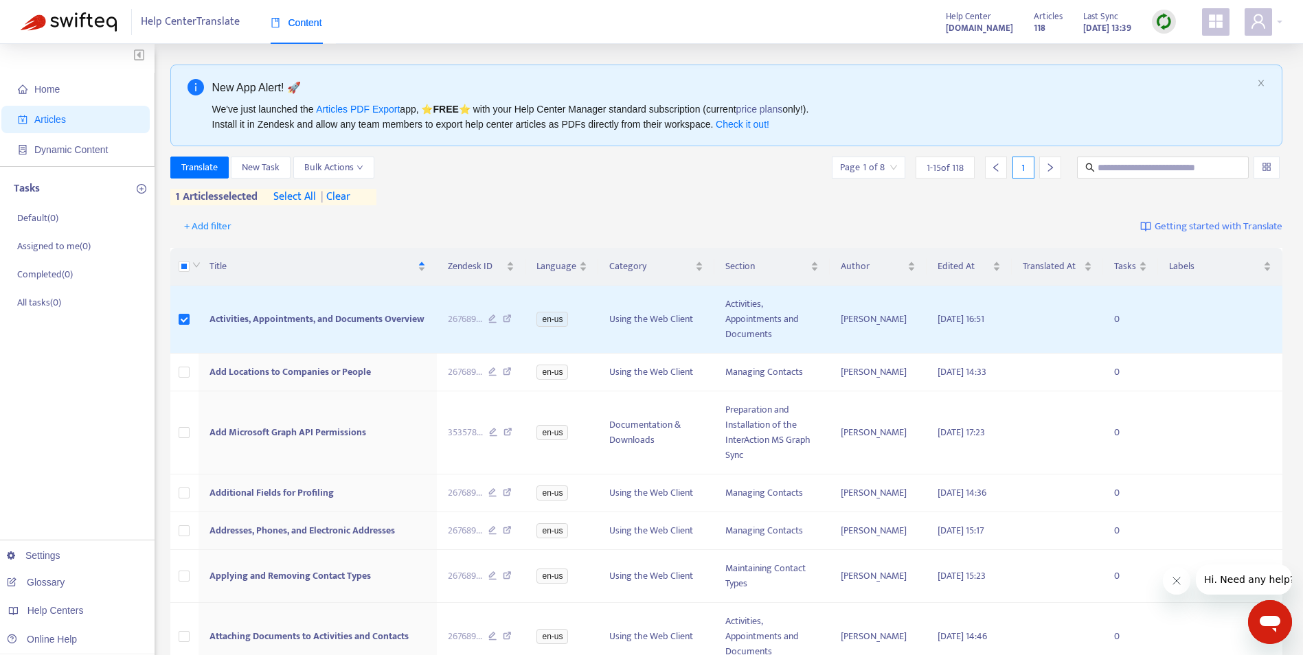
click at [54, 579] on link "Glossary" at bounding box center [36, 582] width 58 height 11
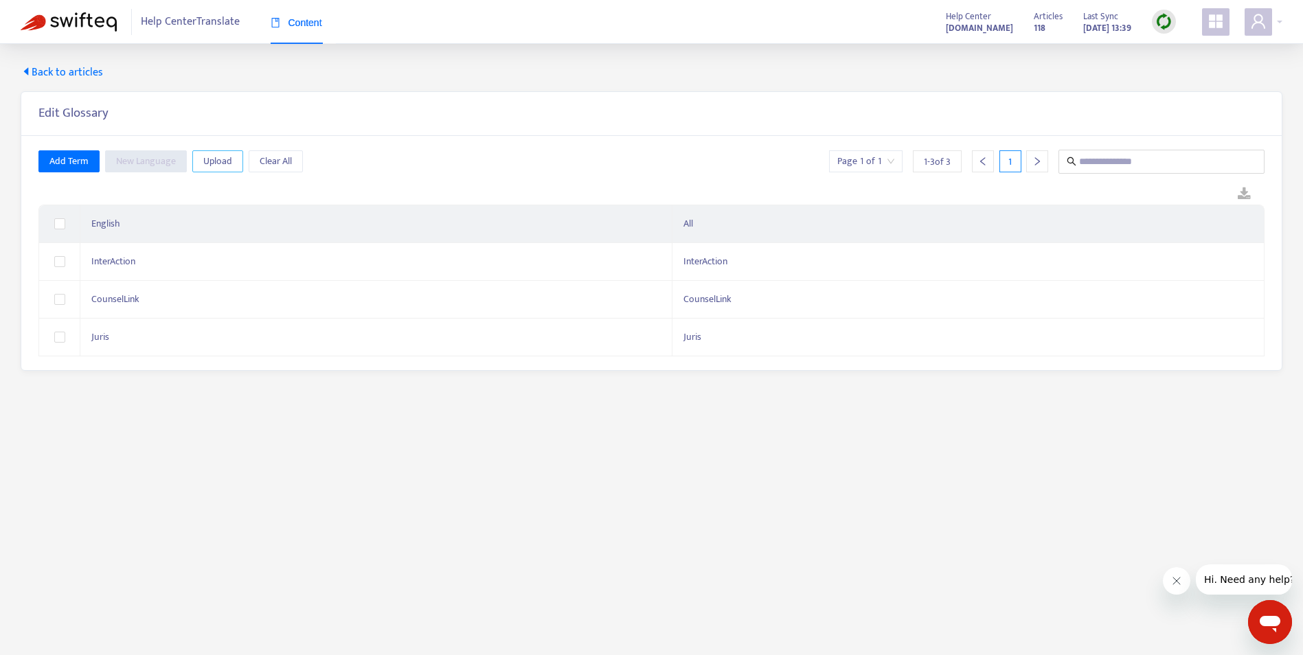
click at [225, 160] on span "Upload" at bounding box center [217, 161] width 29 height 15
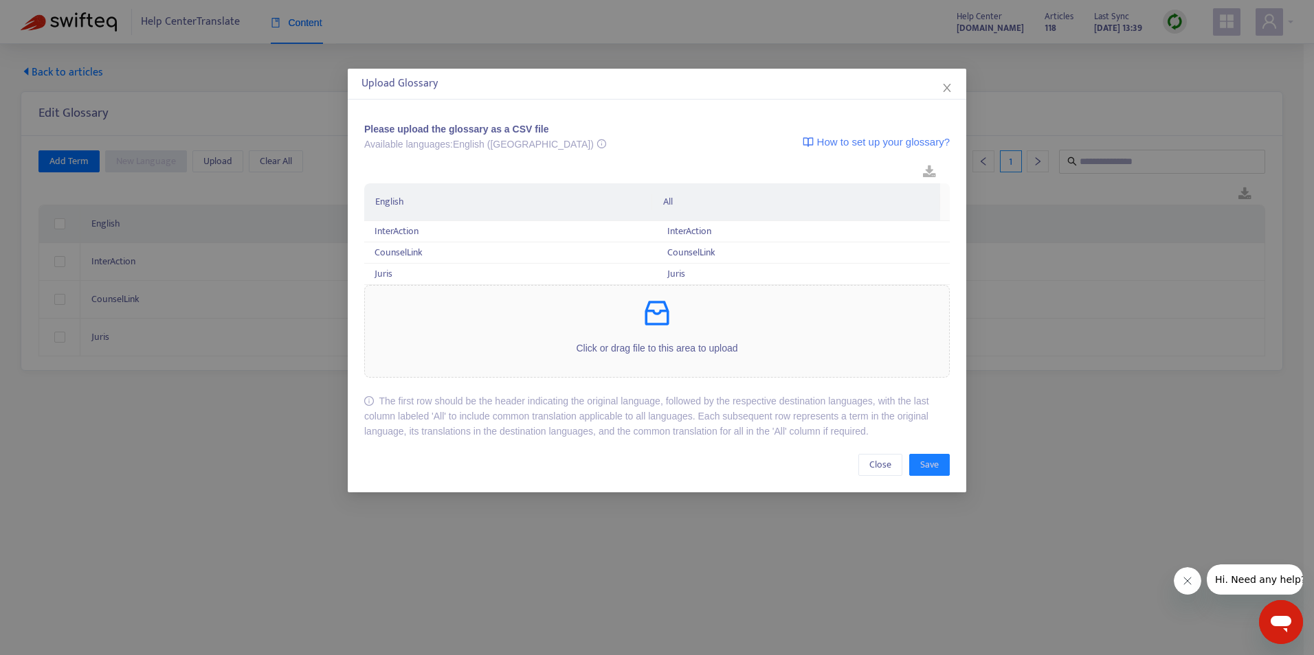
click at [713, 341] on p "Click or drag file to this area to upload" at bounding box center [657, 348] width 584 height 15
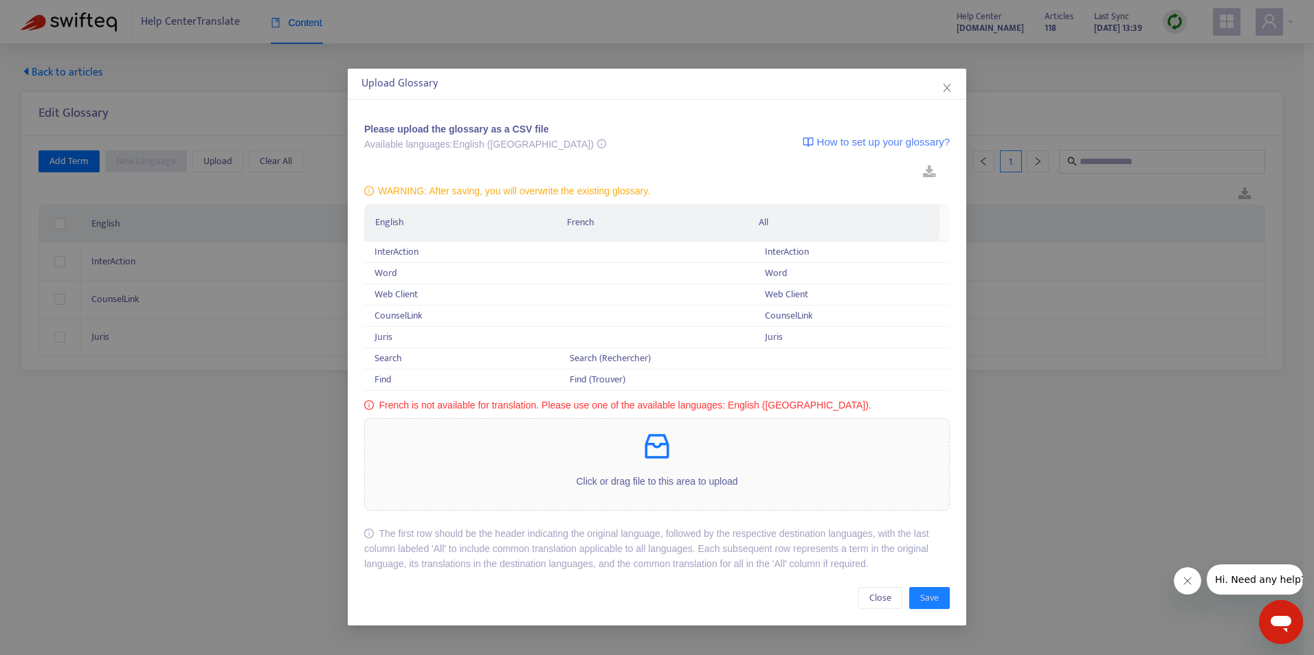
drag, startPoint x: 950, startPoint y: 89, endPoint x: 694, endPoint y: 249, distance: 302.2
click at [948, 89] on icon "close" at bounding box center [946, 87] width 11 height 11
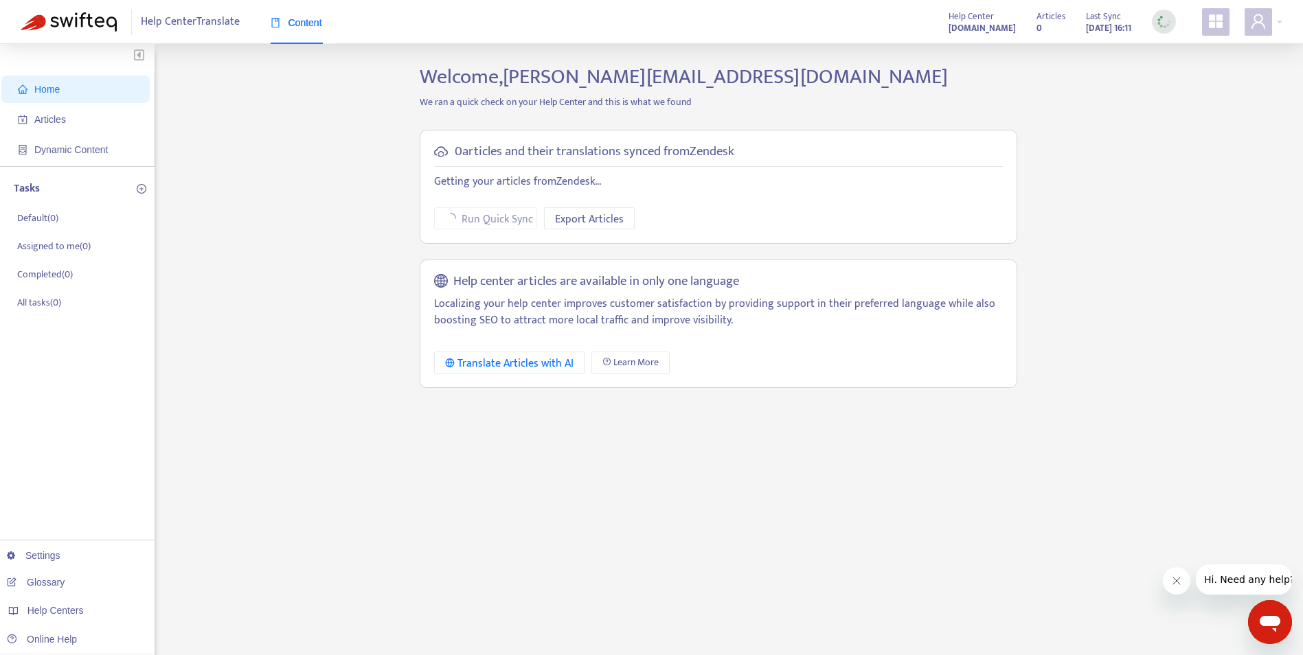
click at [35, 588] on link "Glossary" at bounding box center [36, 582] width 58 height 11
click at [65, 587] on link "Glossary" at bounding box center [36, 582] width 58 height 11
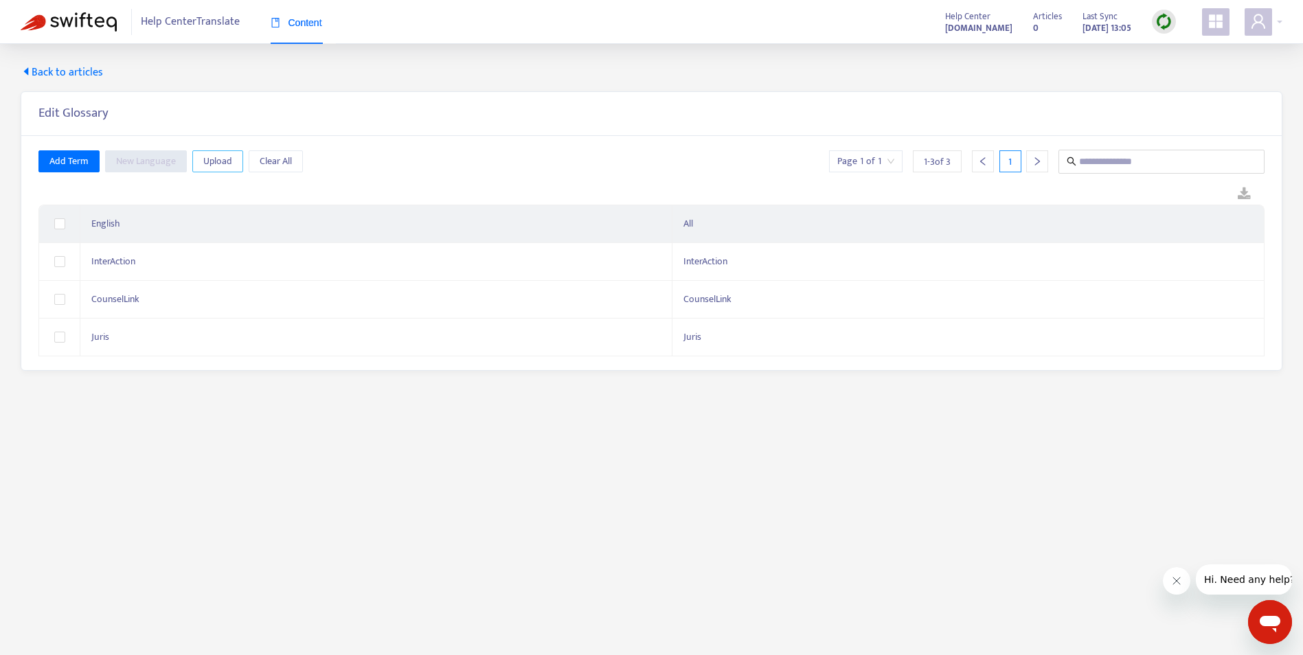
click at [237, 164] on button "Upload" at bounding box center [217, 161] width 51 height 22
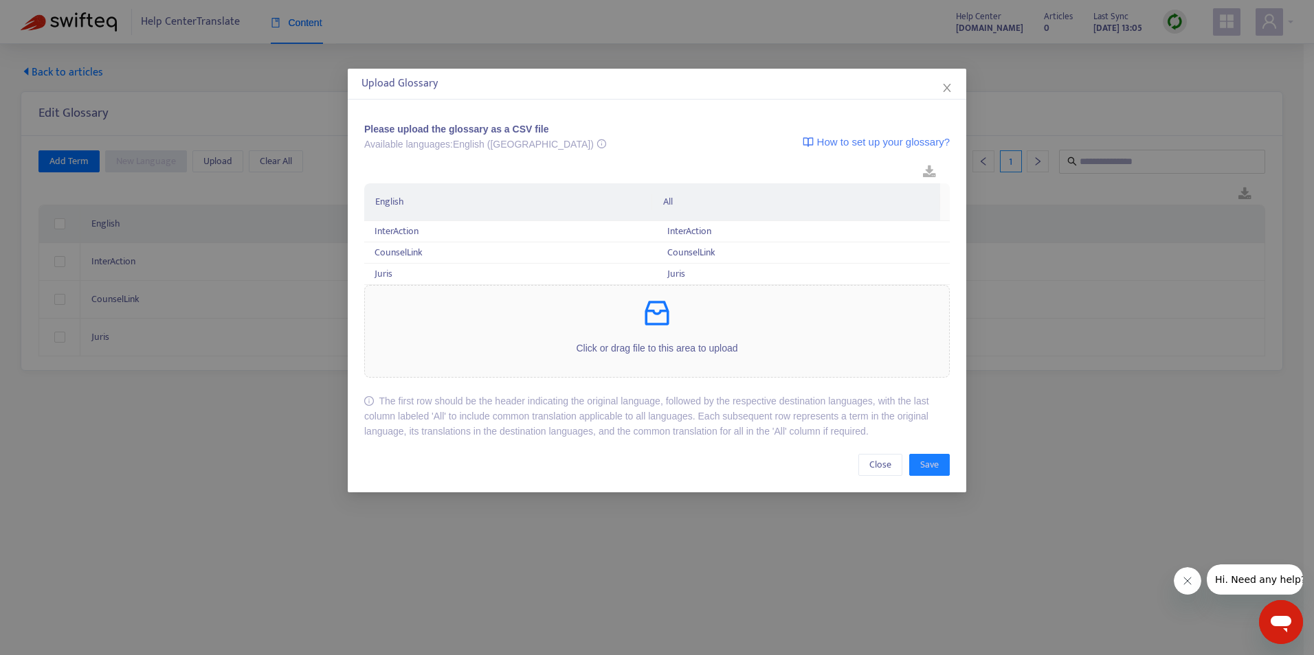
click at [560, 333] on div "Click or drag file to this area to upload" at bounding box center [657, 331] width 584 height 69
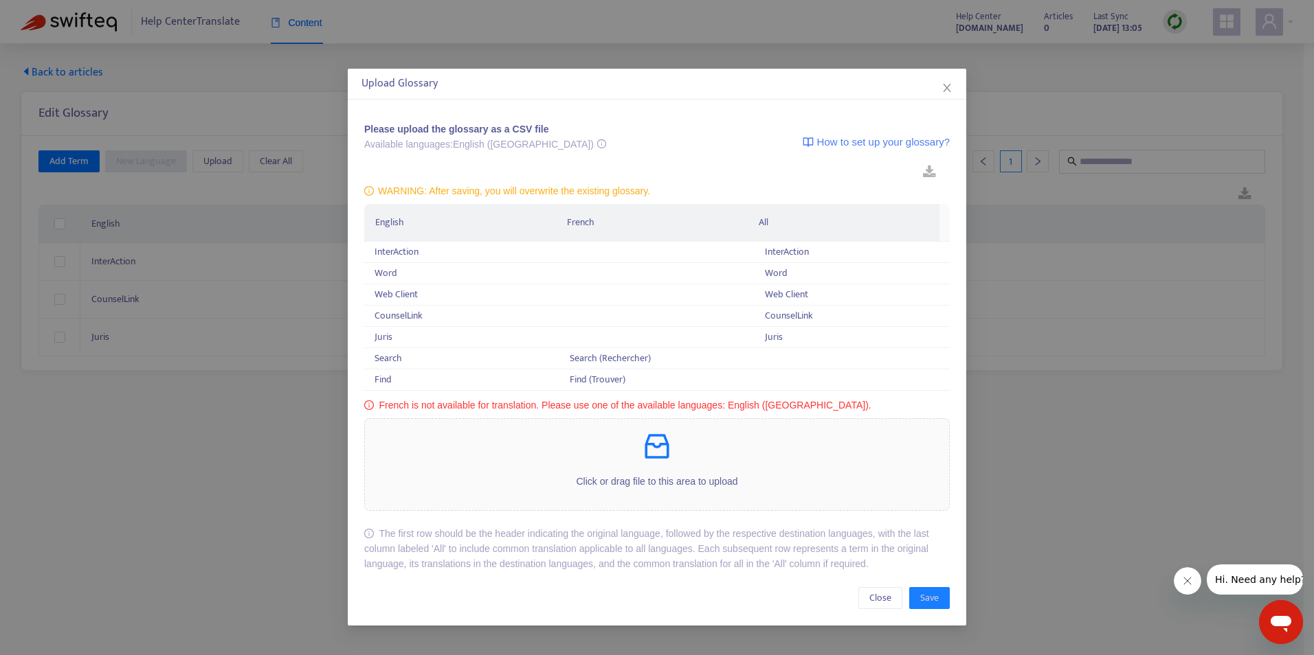
click at [946, 85] on icon "close" at bounding box center [946, 87] width 11 height 11
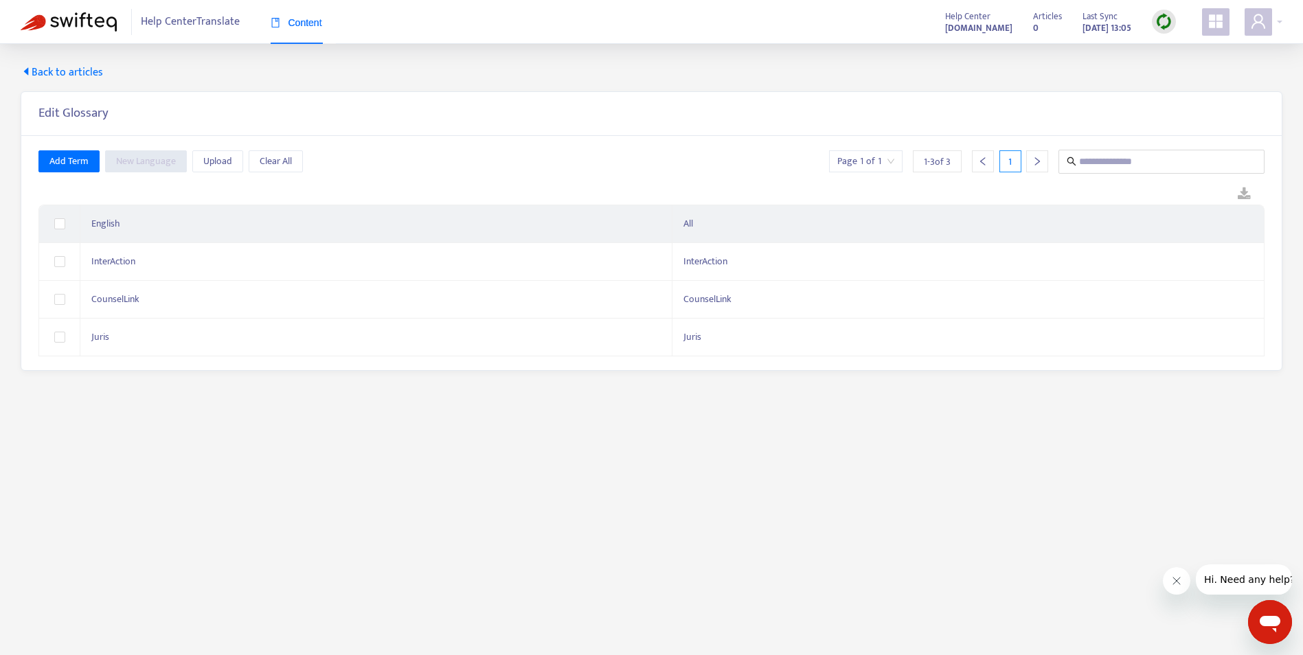
click at [1167, 16] on img at bounding box center [1164, 21] width 17 height 17
click at [1178, 55] on link "Quick Sync" at bounding box center [1192, 50] width 58 height 16
click at [221, 162] on span "Upload" at bounding box center [217, 161] width 29 height 15
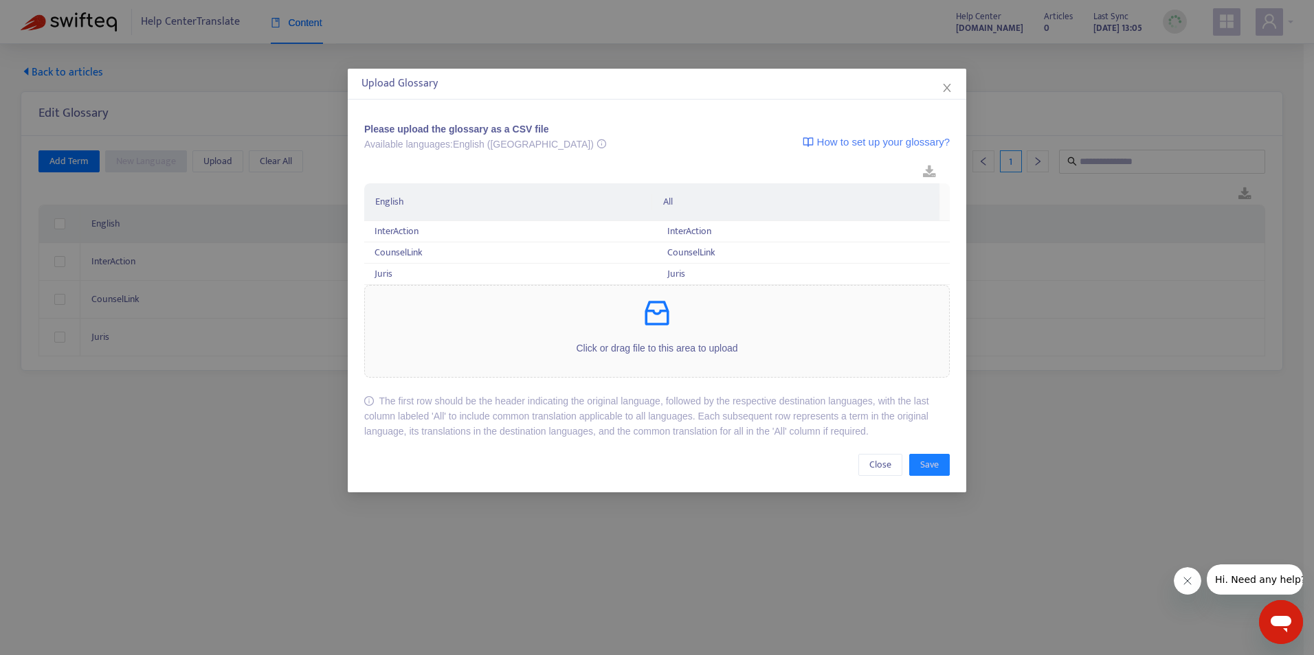
click at [948, 80] on div "Upload Glossary" at bounding box center [656, 84] width 591 height 16
click at [945, 87] on icon "close" at bounding box center [946, 87] width 11 height 11
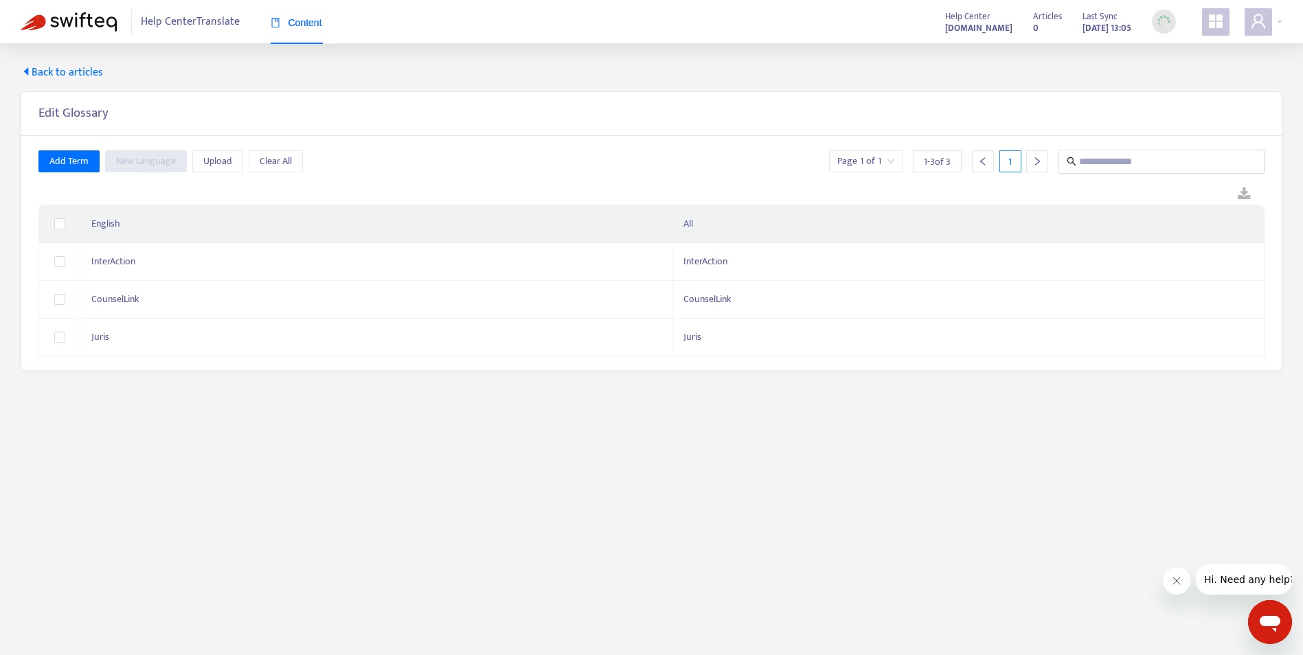
click at [93, 26] on img at bounding box center [69, 21] width 96 height 19
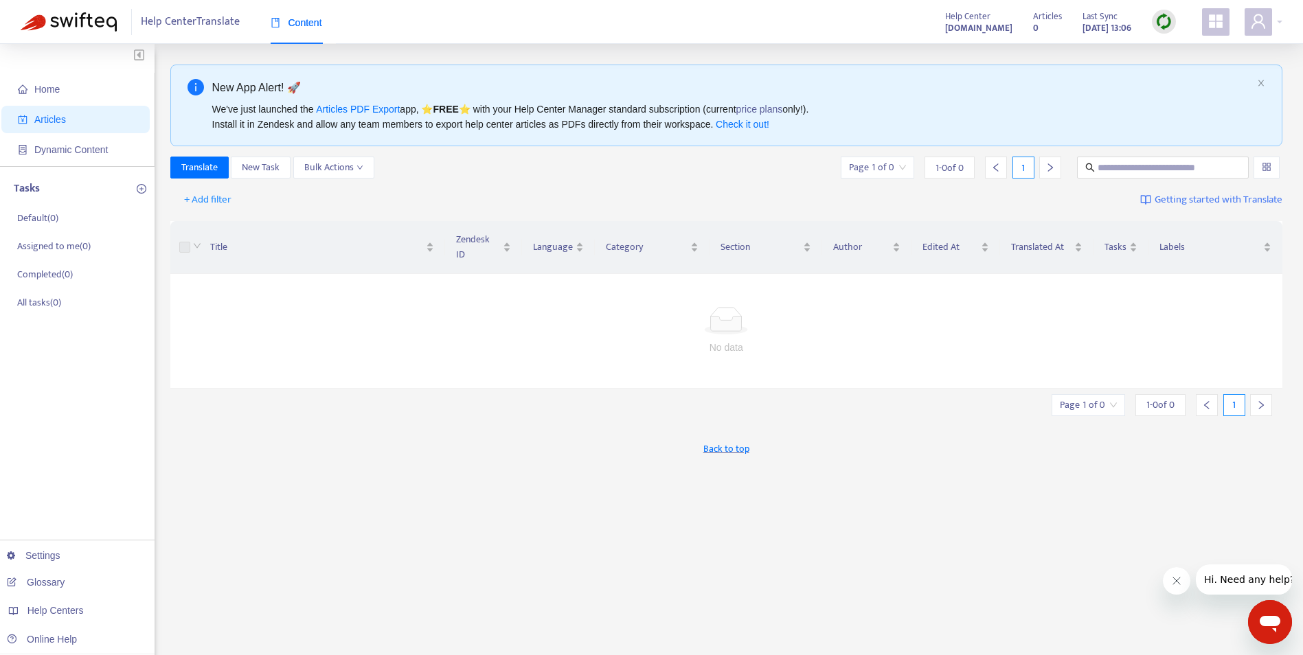
click at [65, 577] on link "Glossary" at bounding box center [36, 582] width 58 height 11
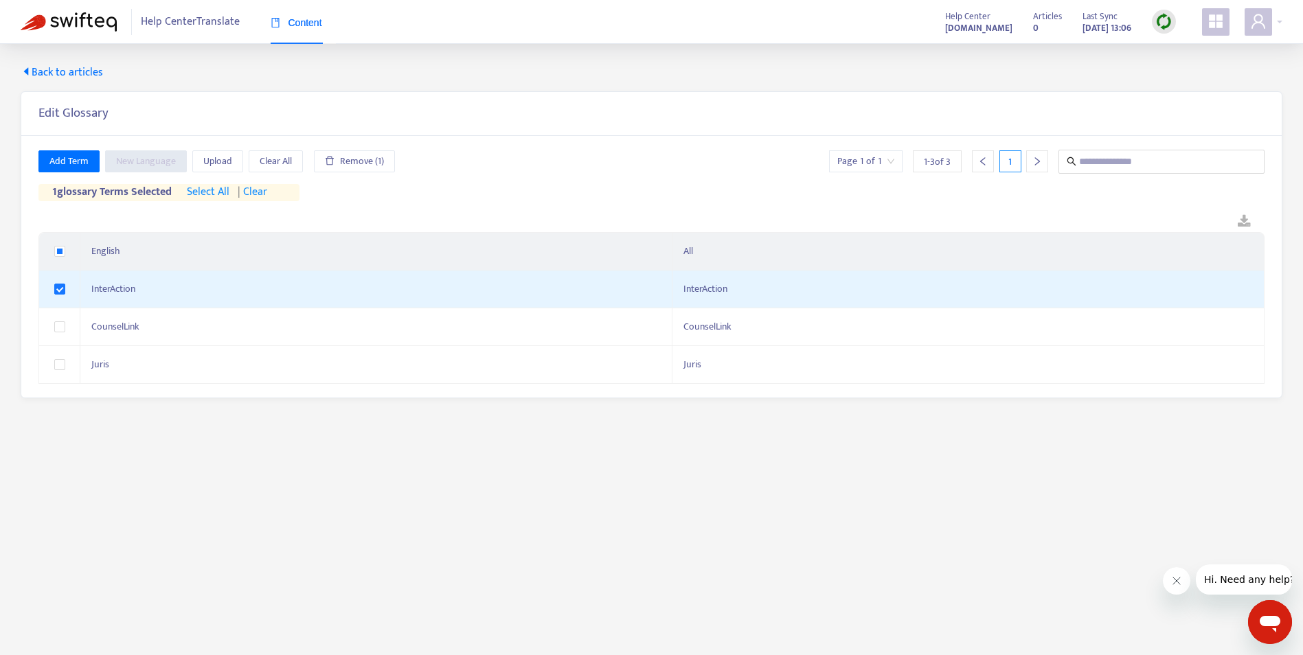
click at [60, 257] on label at bounding box center [59, 251] width 11 height 15
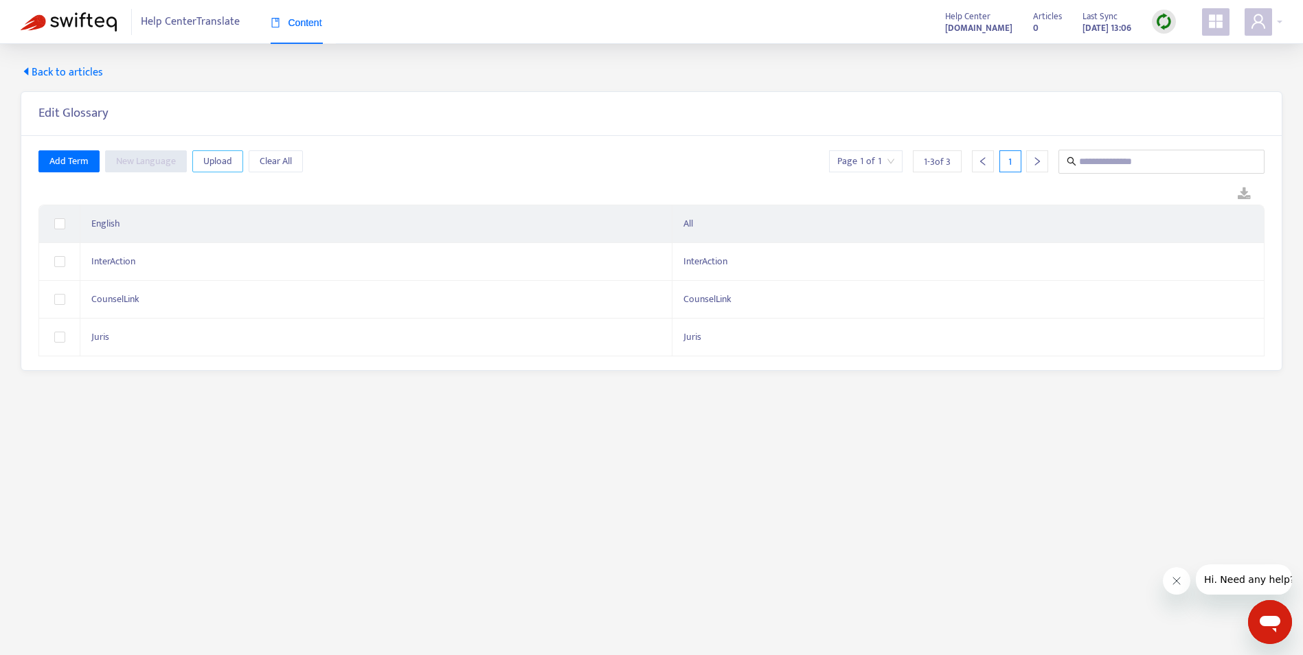
click at [230, 162] on span "Upload" at bounding box center [217, 161] width 29 height 15
